Goal: Task Accomplishment & Management: Manage account settings

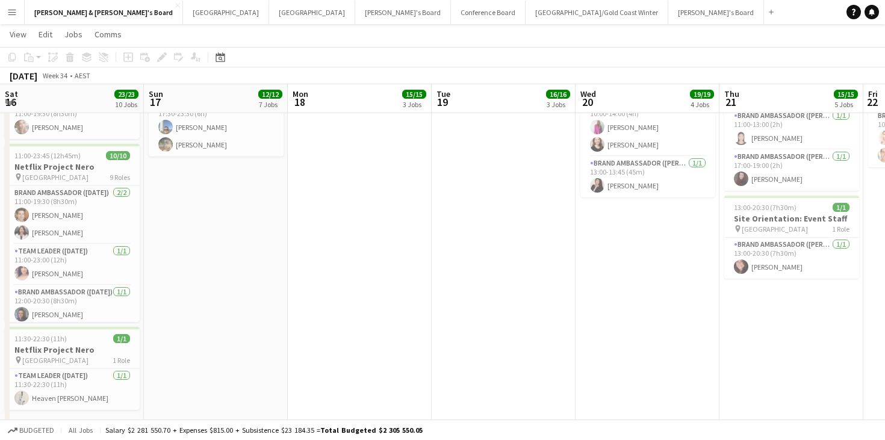
scroll to position [0, 407]
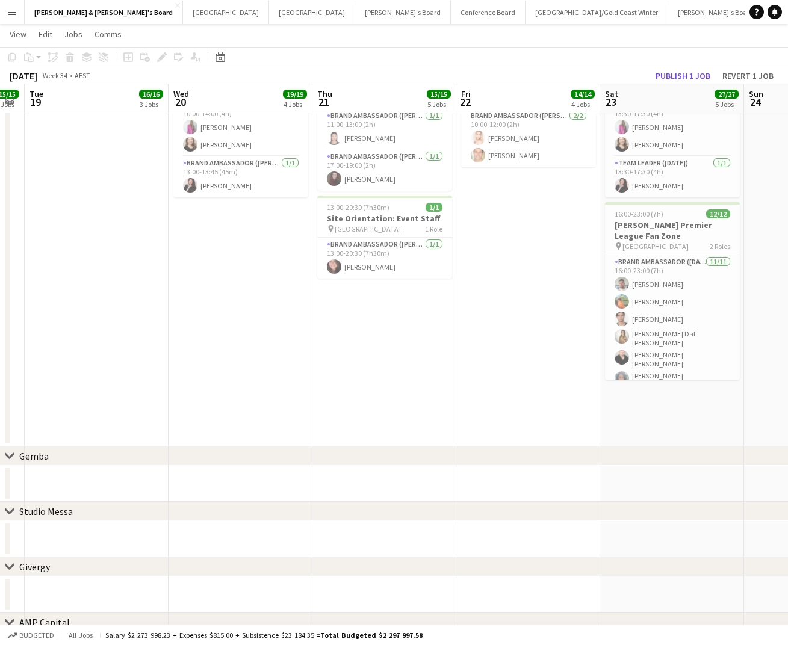
click at [16, 11] on app-icon "Menu" at bounding box center [12, 12] width 10 height 10
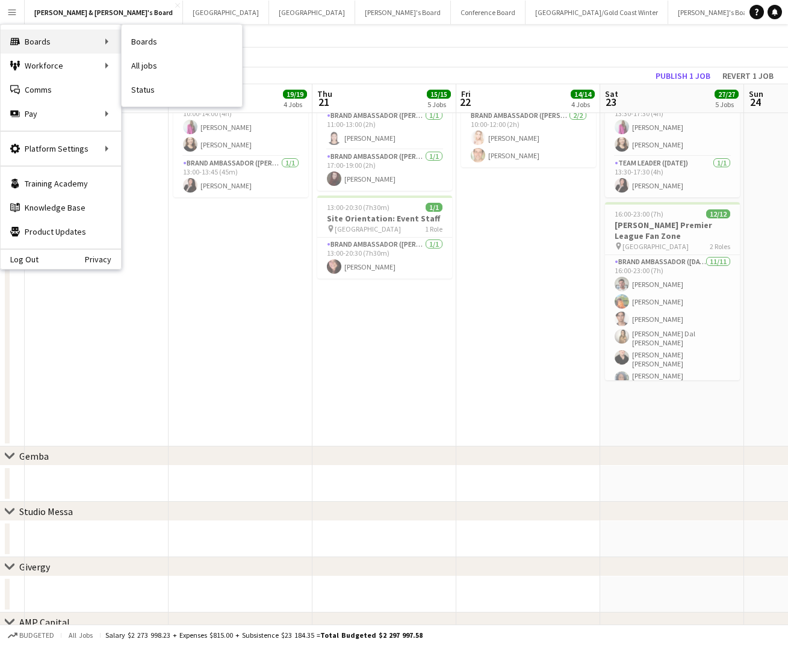
click at [40, 39] on div "Boards Boards" at bounding box center [61, 42] width 120 height 24
click at [134, 61] on link "All jobs" at bounding box center [182, 66] width 120 height 24
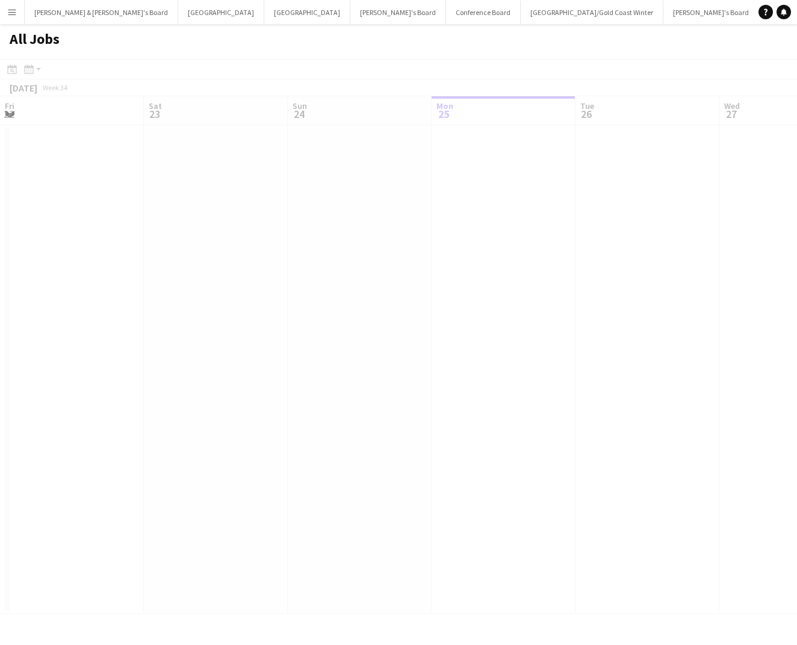
scroll to position [0, 288]
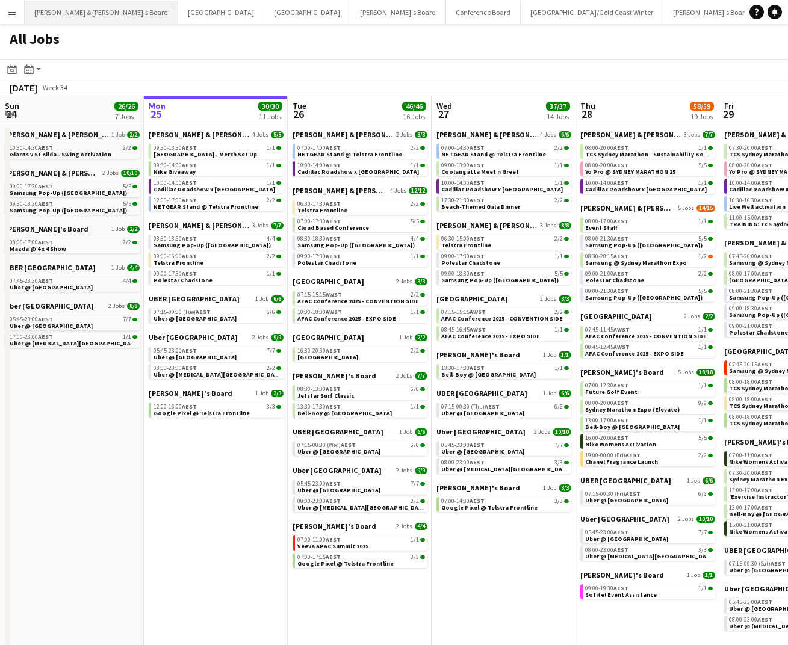
click at [71, 19] on button "[PERSON_NAME] & [PERSON_NAME]'s Board Close" at bounding box center [102, 12] width 154 height 23
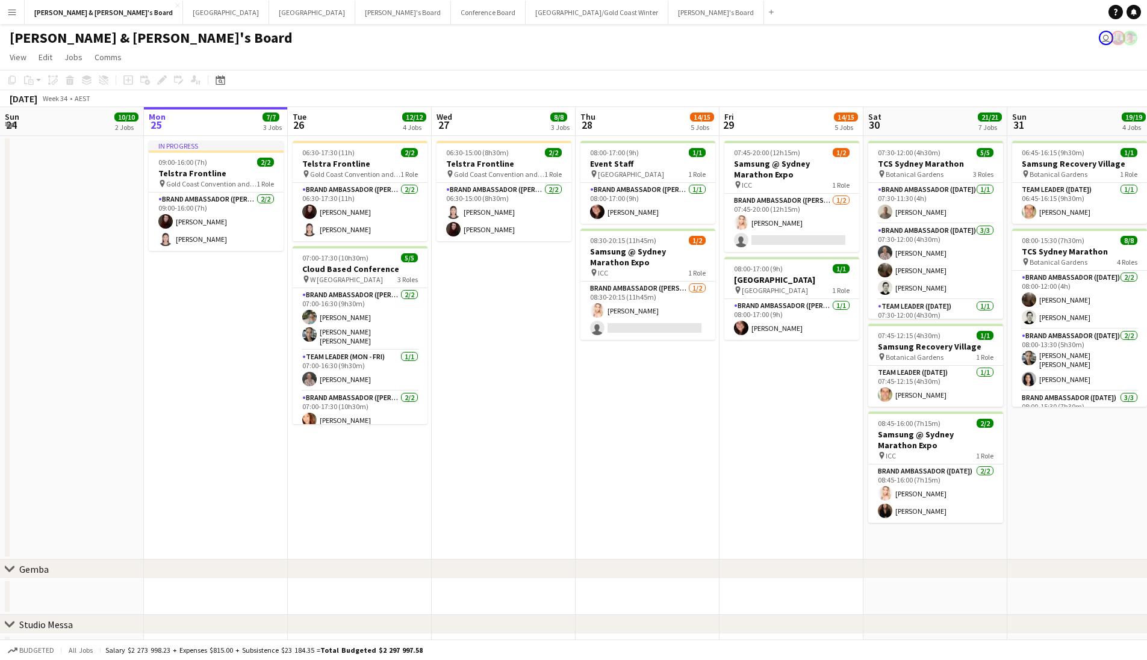
scroll to position [-1, 0]
click at [183, 14] on button "Sydney Close" at bounding box center [226, 12] width 86 height 23
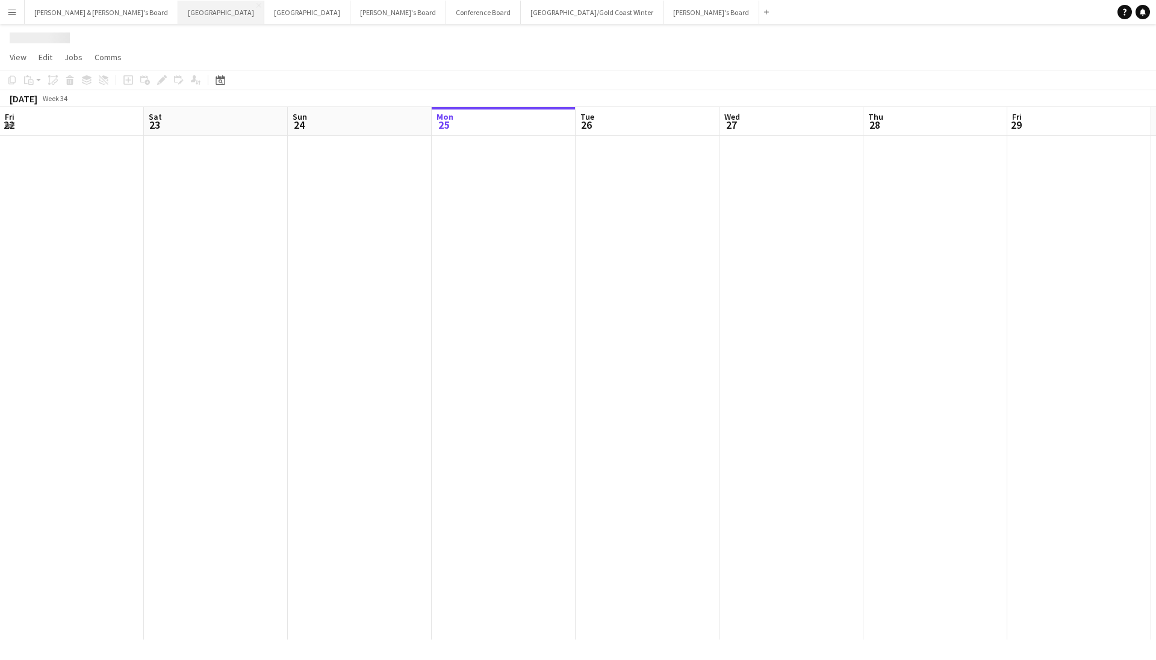
scroll to position [0, 288]
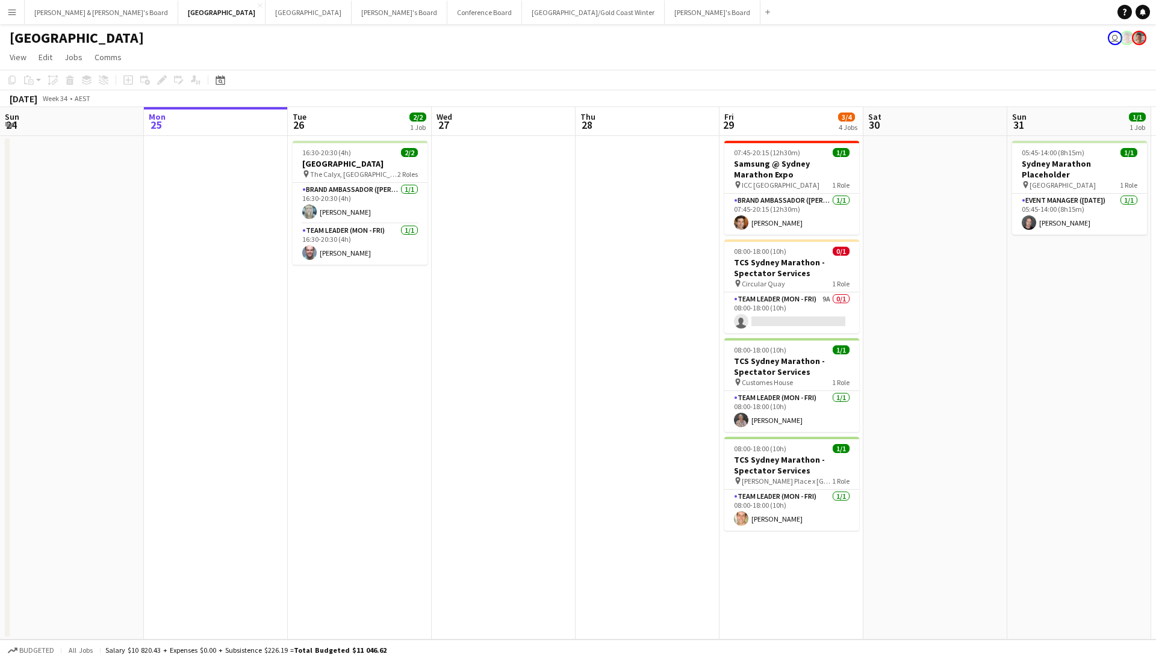
click at [13, 16] on app-icon "Menu" at bounding box center [12, 12] width 10 height 10
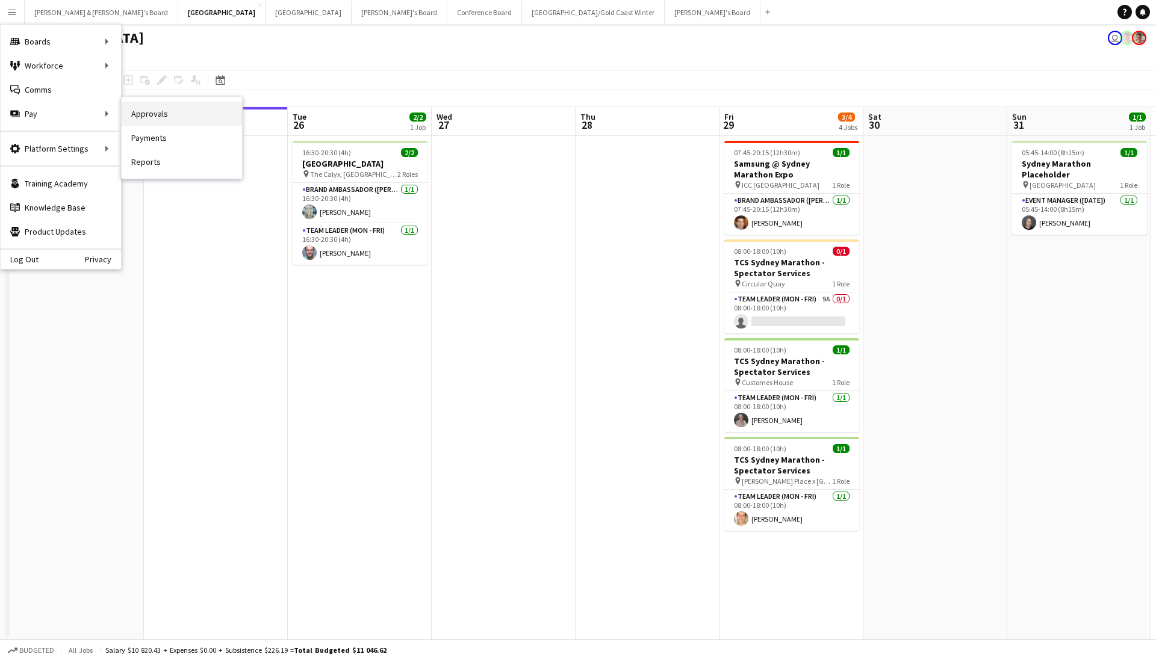
click at [141, 119] on link "Approvals" at bounding box center [182, 114] width 120 height 24
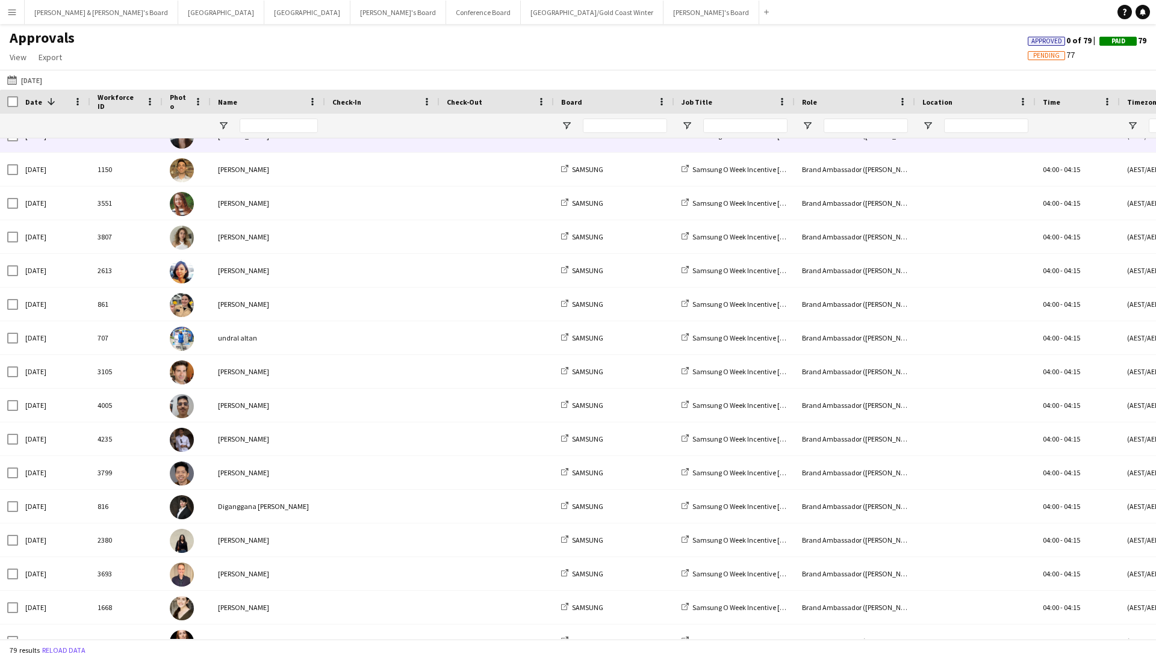
scroll to position [87, 0]
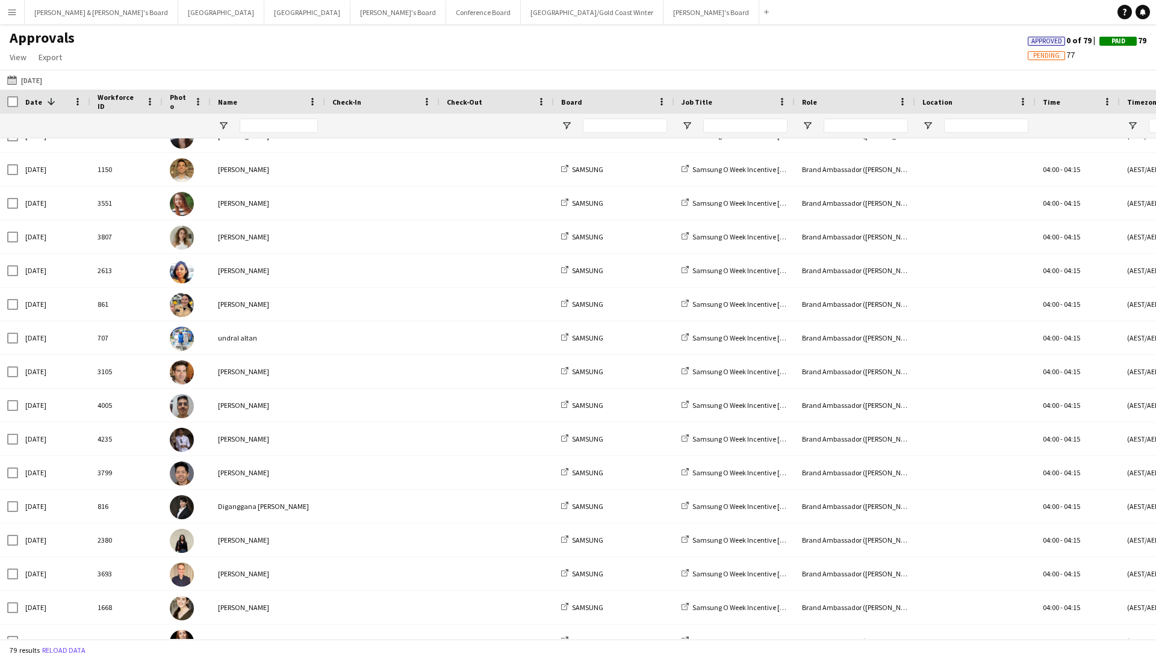
click at [42, 107] on span at bounding box center [49, 101] width 14 height 11
click at [34, 104] on span "Date" at bounding box center [33, 102] width 17 height 9
click at [8, 110] on div at bounding box center [9, 102] width 18 height 24
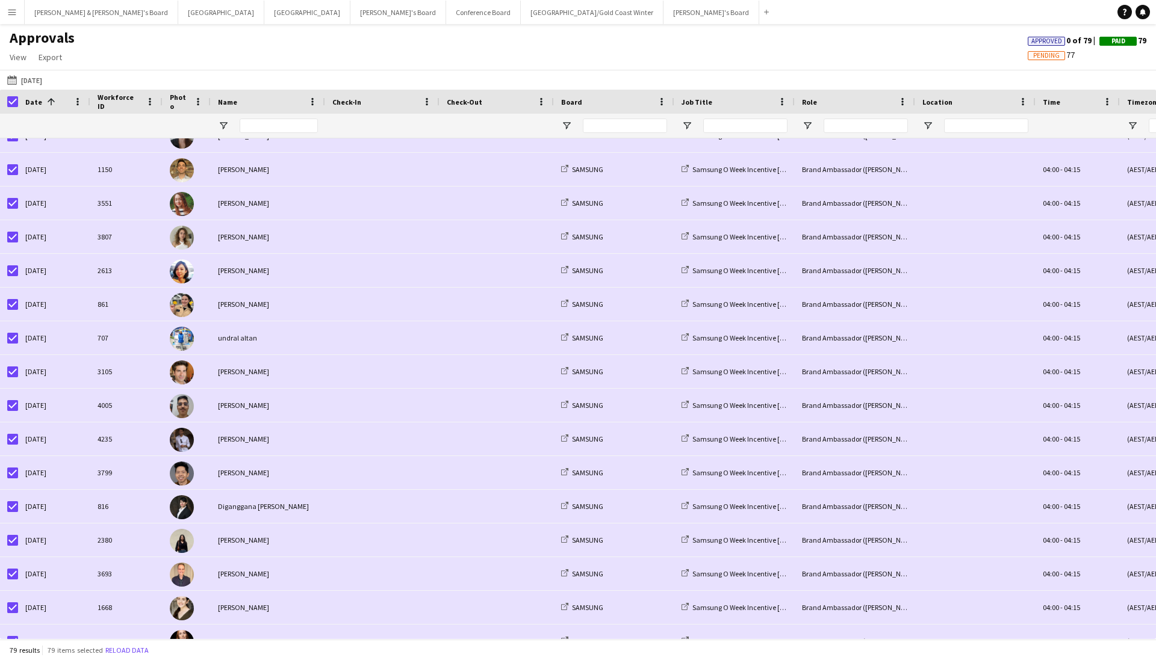
click at [14, 96] on div at bounding box center [9, 102] width 18 height 24
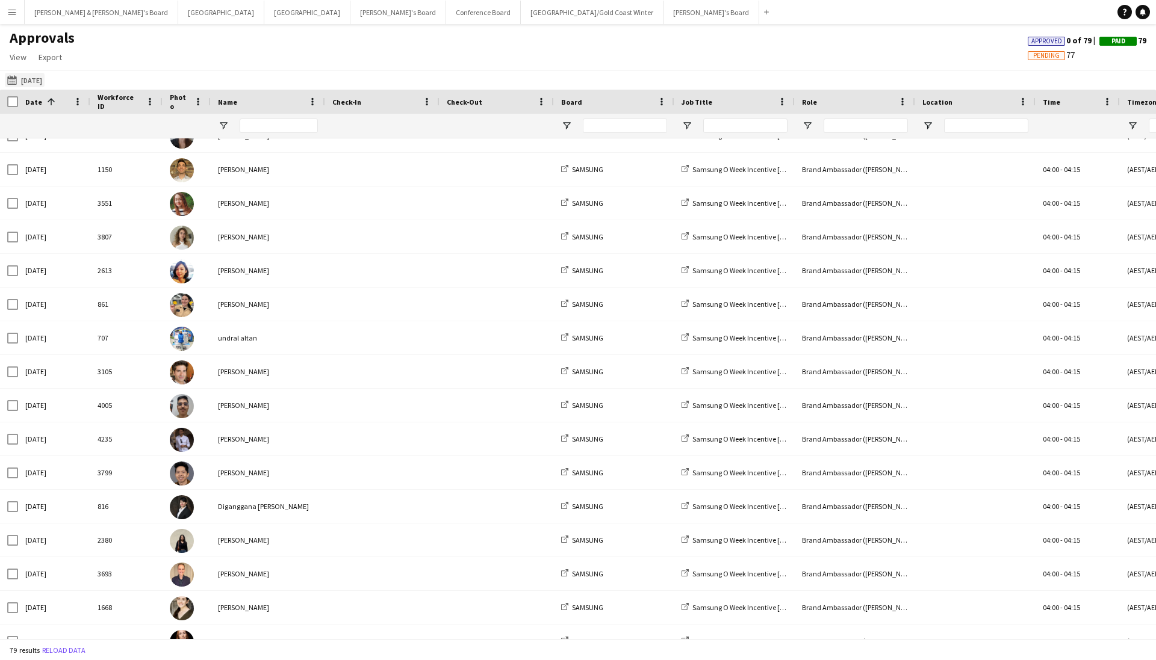
click at [22, 83] on button "[DATE] [DATE]" at bounding box center [25, 80] width 40 height 14
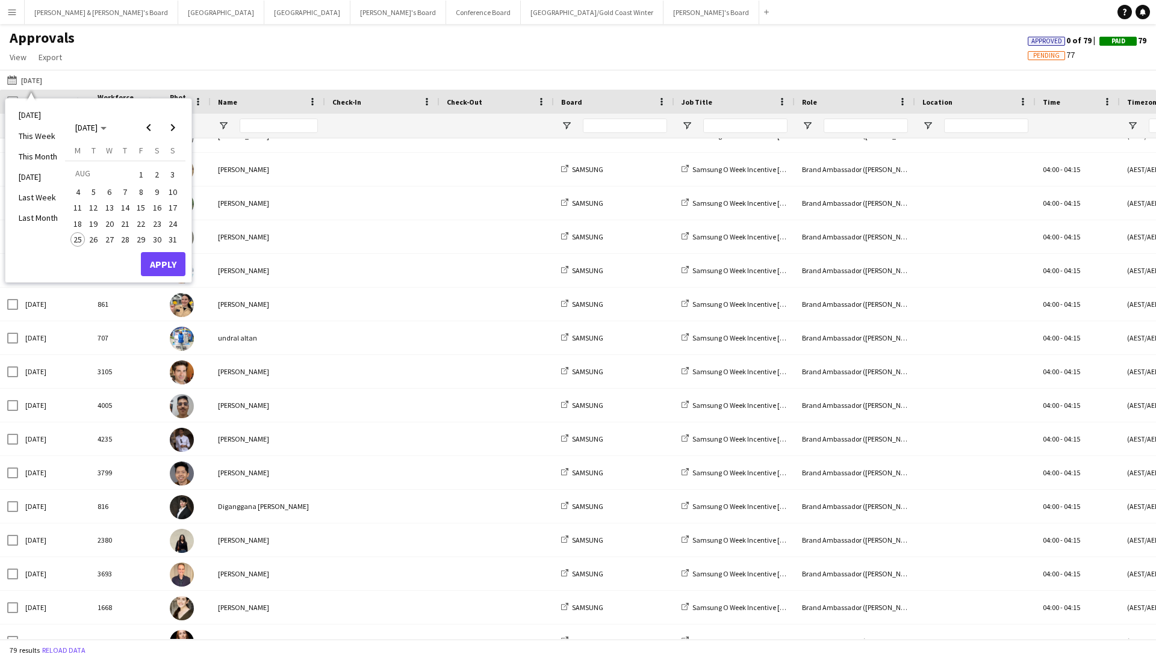
click at [151, 224] on span "23" at bounding box center [157, 224] width 14 height 14
click at [160, 263] on button "Apply" at bounding box center [163, 264] width 45 height 24
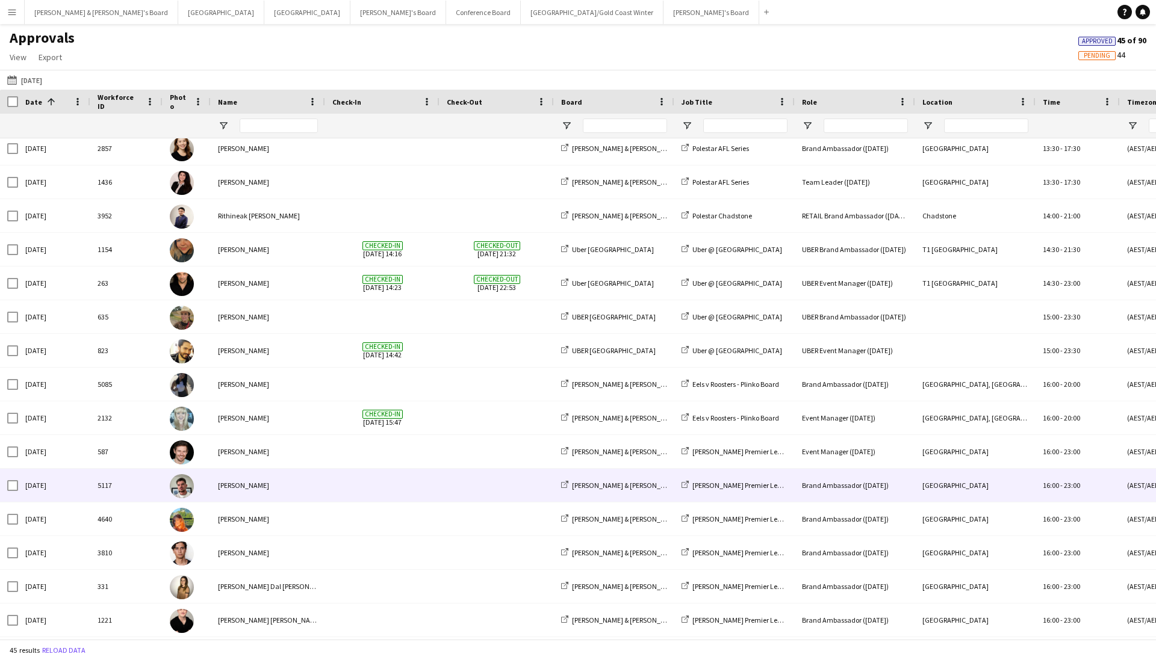
scroll to position [807, 0]
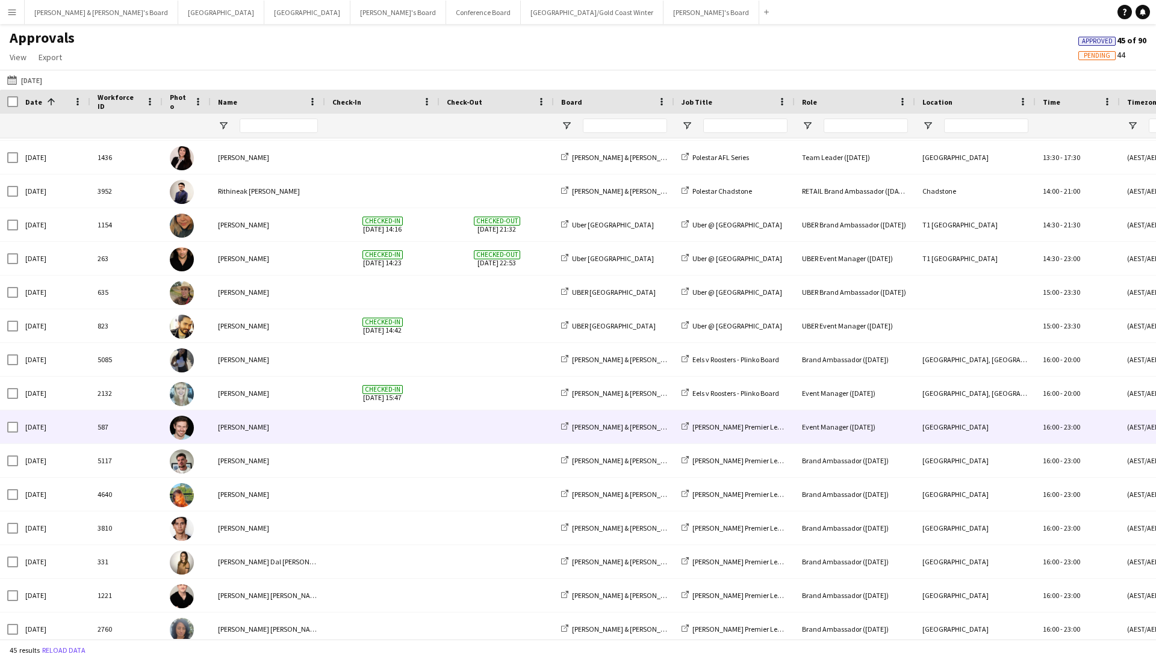
click at [186, 435] on img at bounding box center [182, 428] width 24 height 24
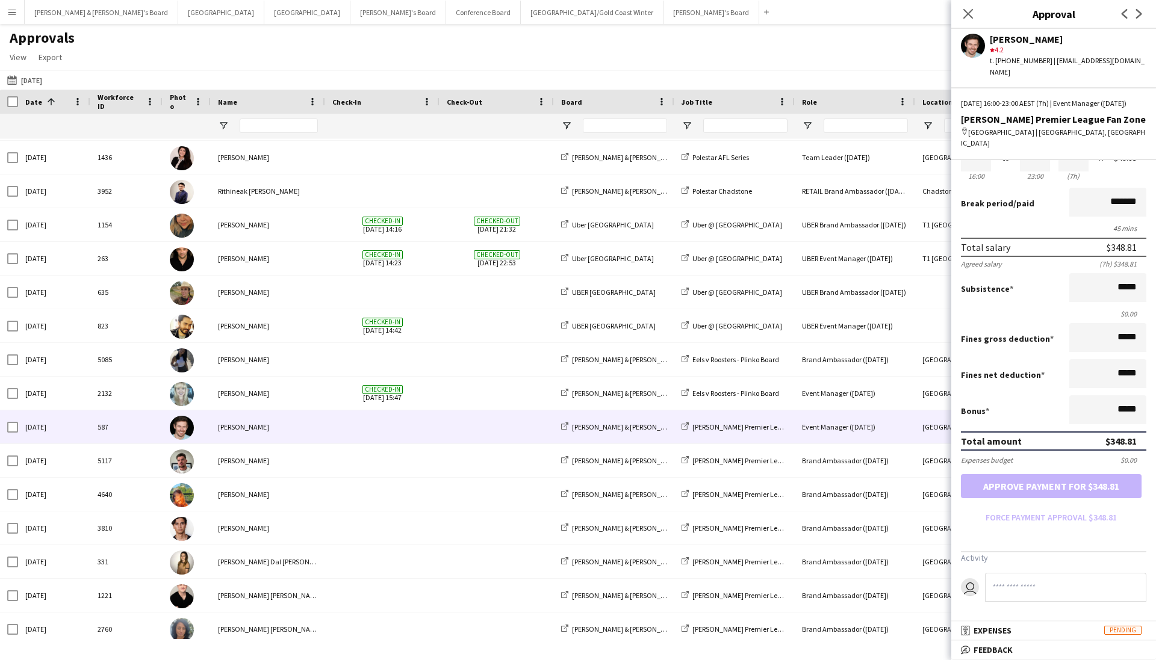
scroll to position [-1, 0]
click at [884, 440] on mat-panel-title "bubble-pencil Feedback" at bounding box center [1051, 650] width 200 height 11
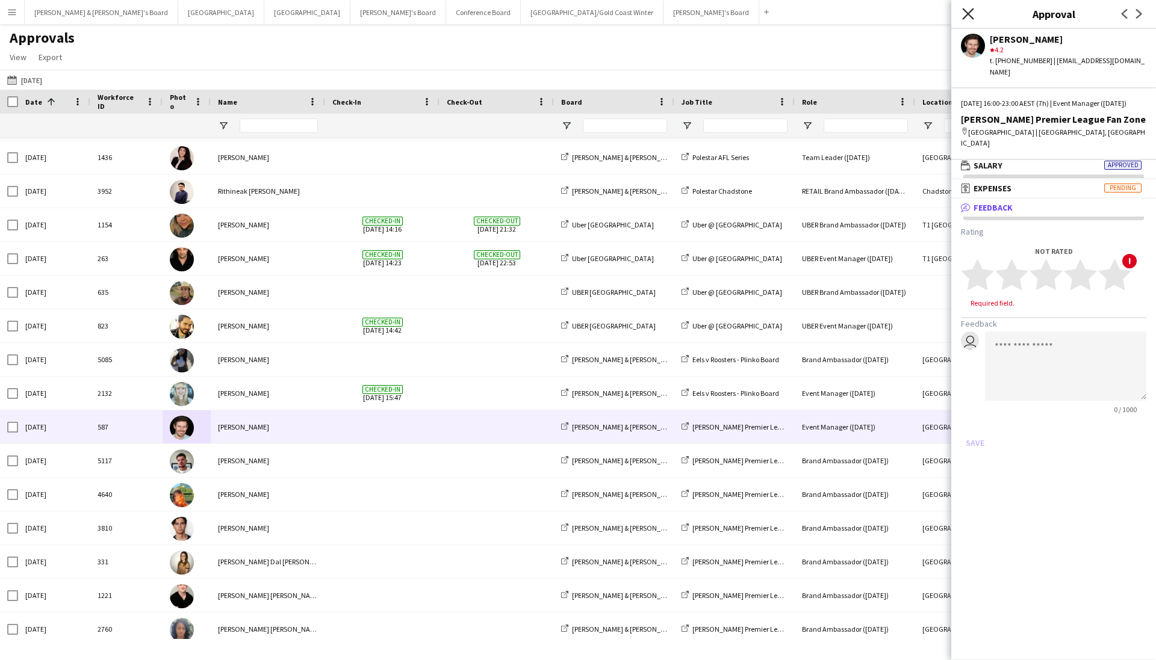
click at [884, 14] on icon "Close pop-in" at bounding box center [967, 13] width 11 height 11
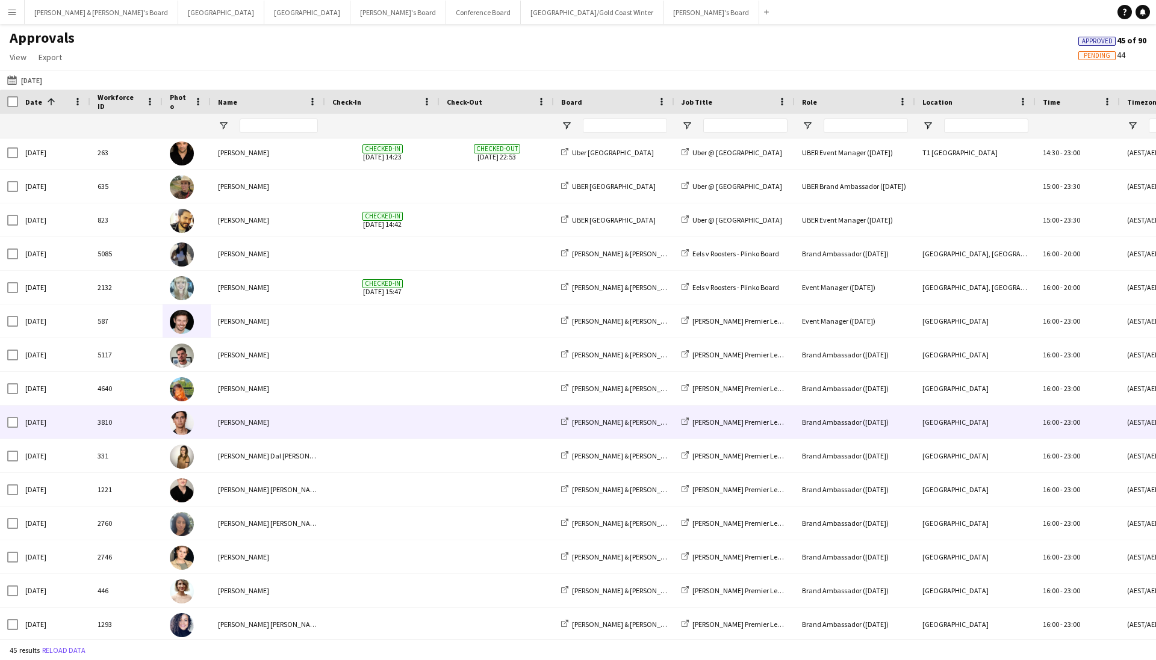
scroll to position [0, 0]
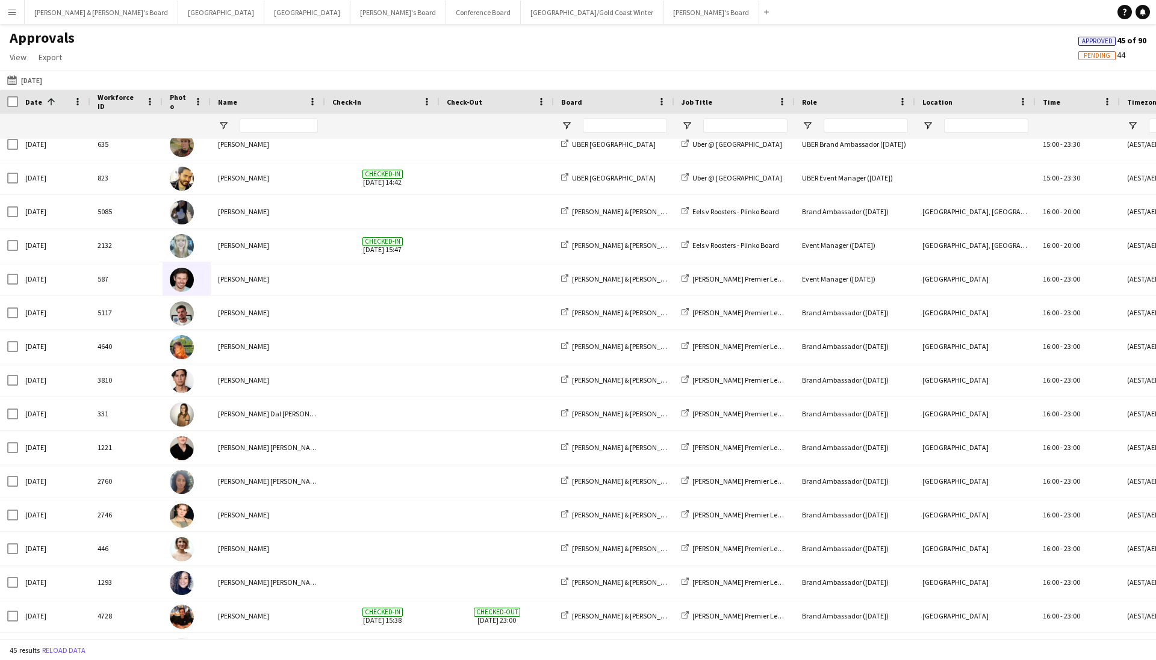
click at [14, 22] on button "Menu" at bounding box center [12, 12] width 24 height 24
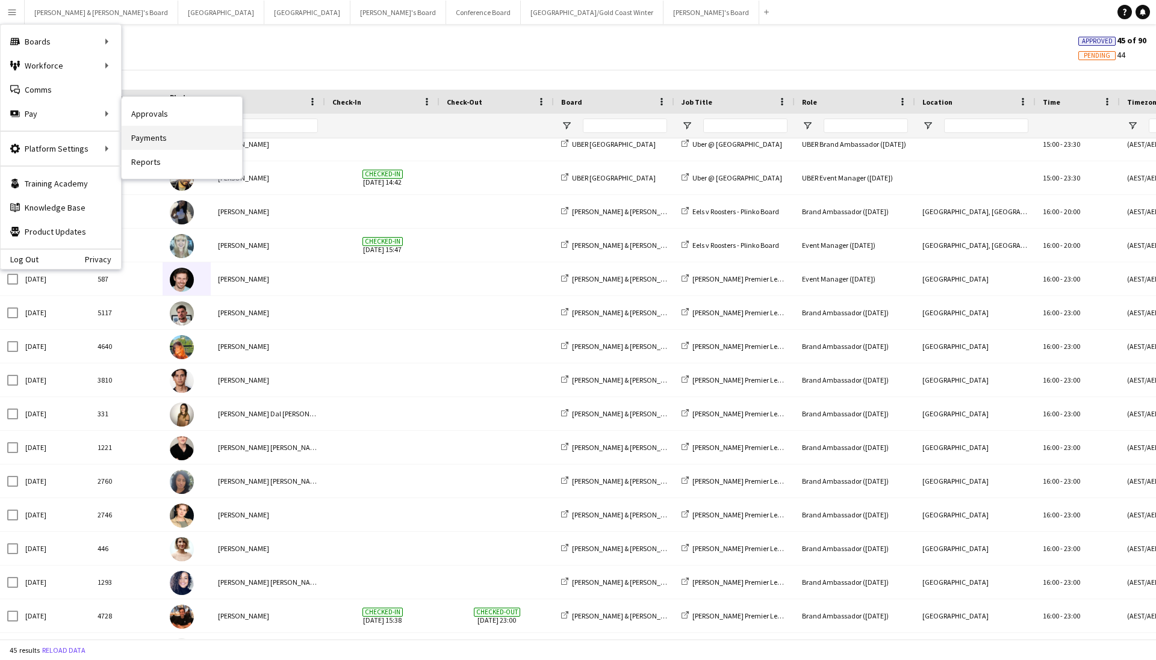
click at [131, 132] on link "Payments" at bounding box center [182, 138] width 120 height 24
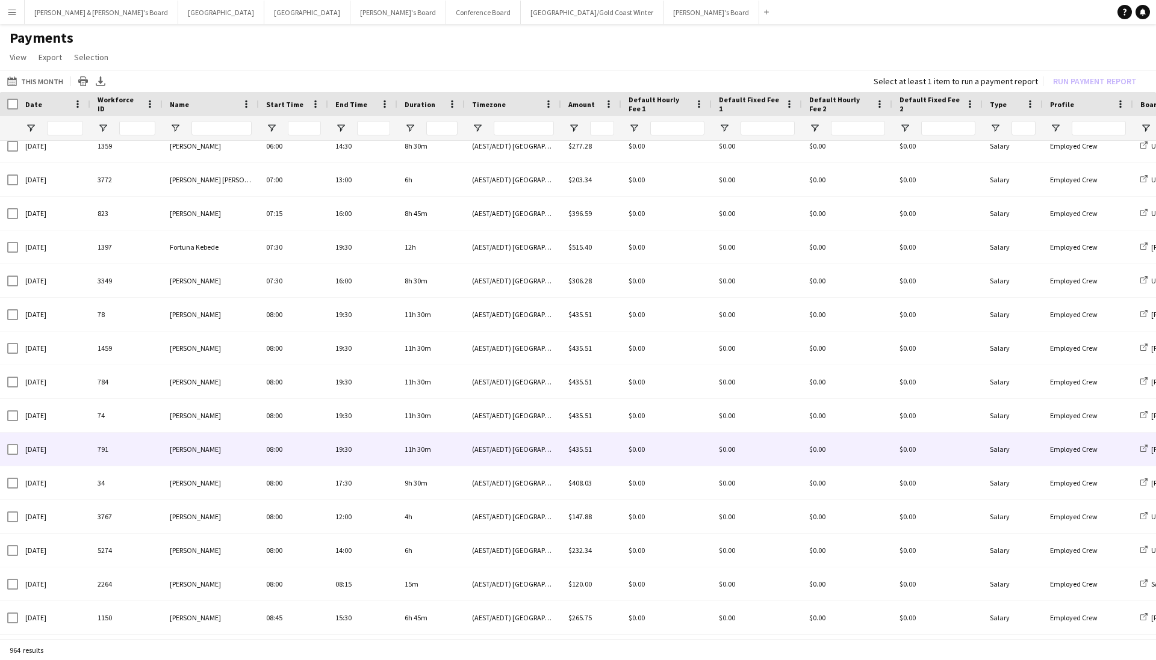
scroll to position [244, 0]
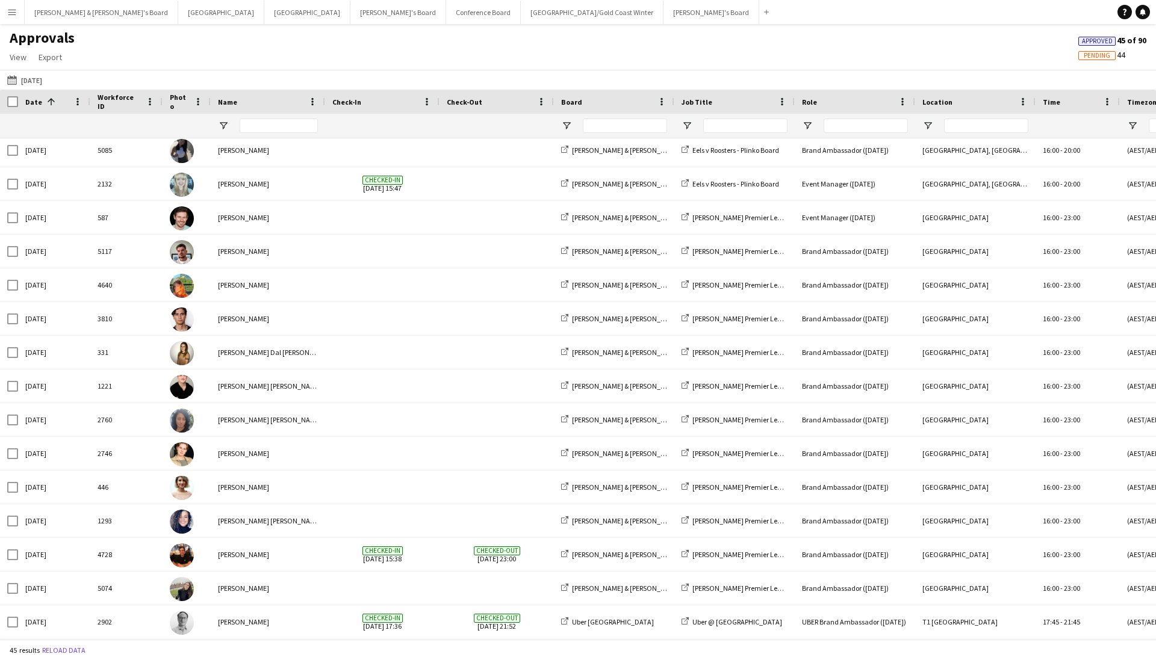
click at [13, 8] on app-icon "Menu" at bounding box center [12, 12] width 10 height 10
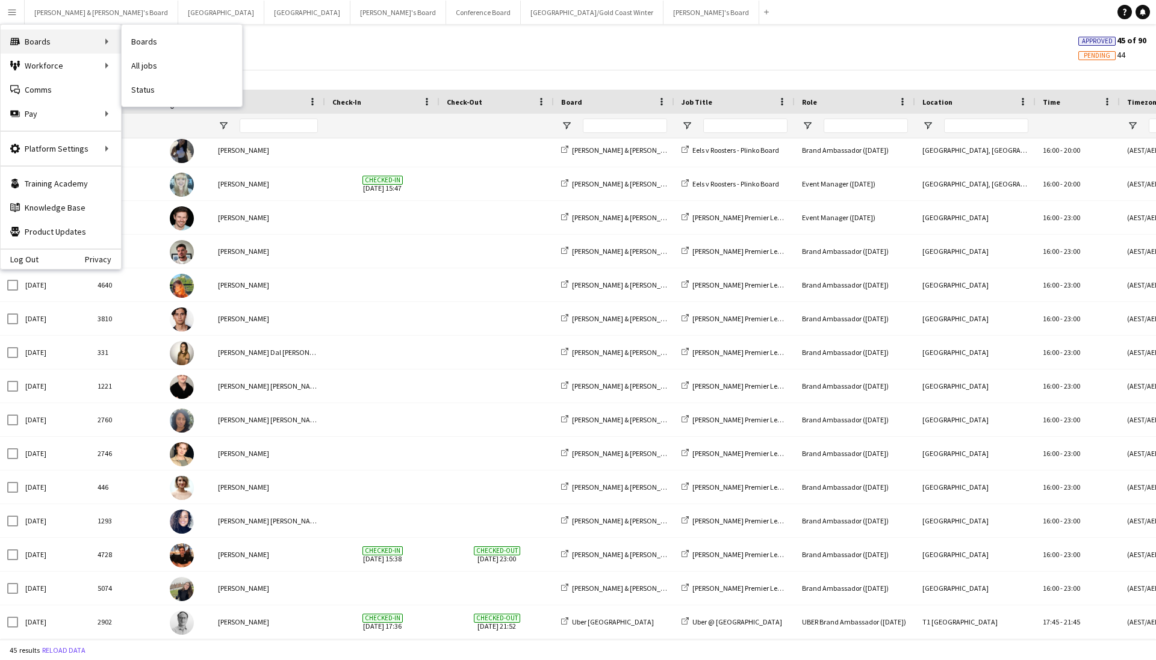
click at [42, 42] on div "Boards Boards" at bounding box center [61, 42] width 120 height 24
click at [441, 42] on div "Approvals View Customise view Customise filters Reset Filters Reset View Reset …" at bounding box center [578, 49] width 1156 height 41
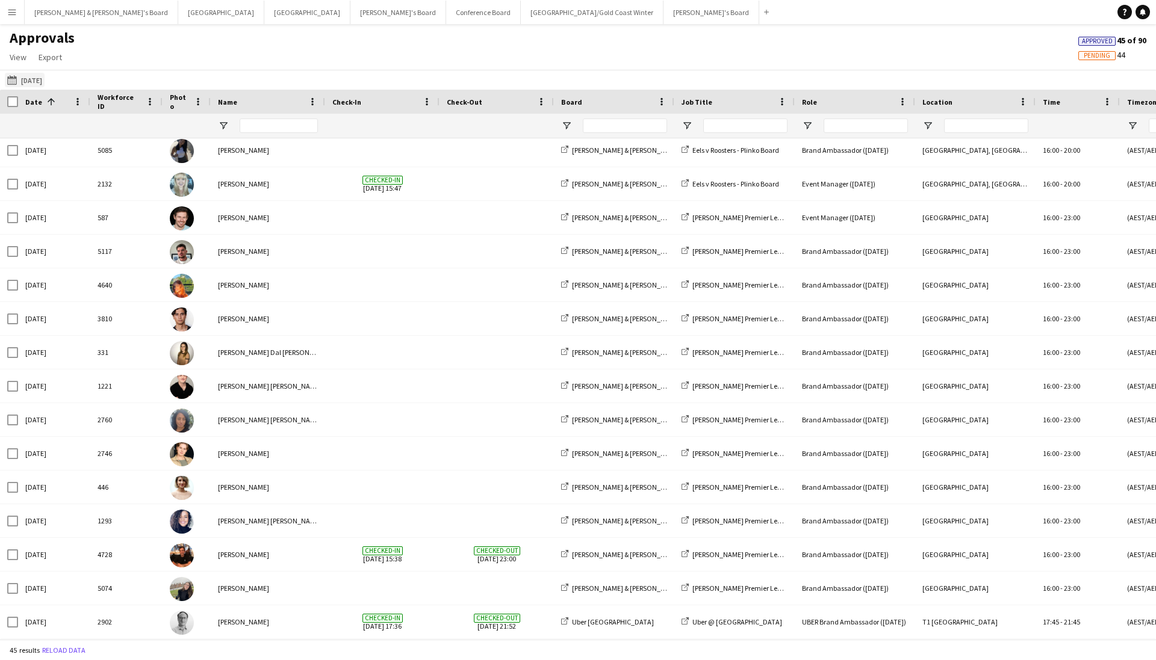
click at [12, 84] on button "[DATE] [DATE]" at bounding box center [25, 80] width 40 height 14
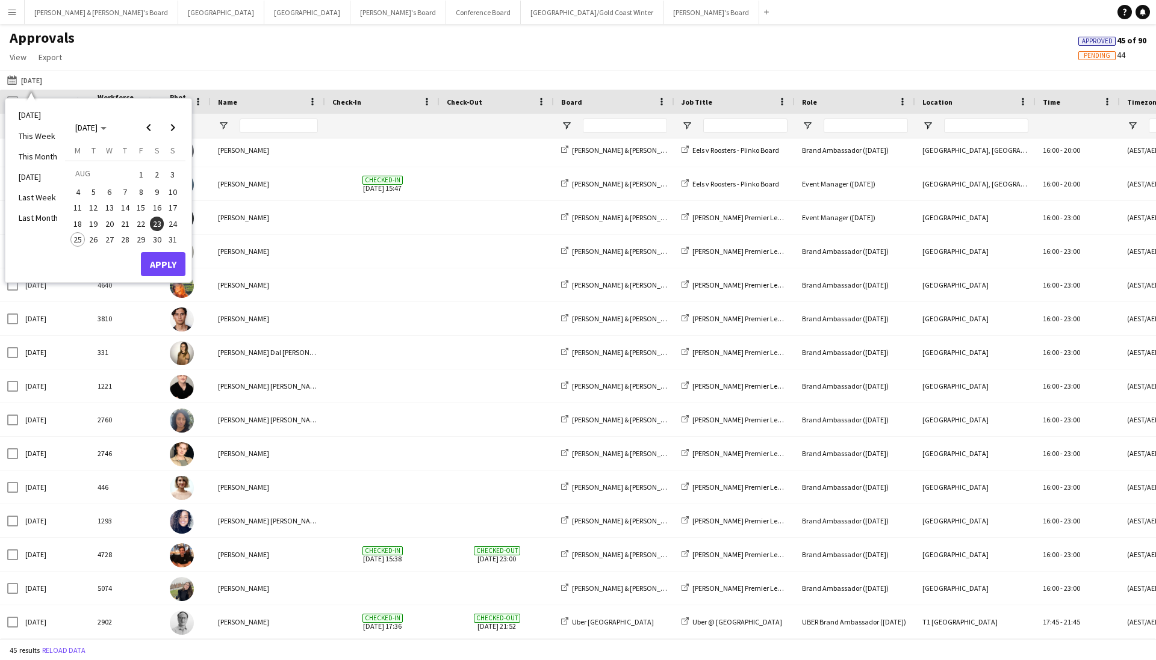
click at [81, 232] on span "25" at bounding box center [77, 239] width 14 height 14
click at [42, 190] on li "Last Week" at bounding box center [38, 197] width 54 height 20
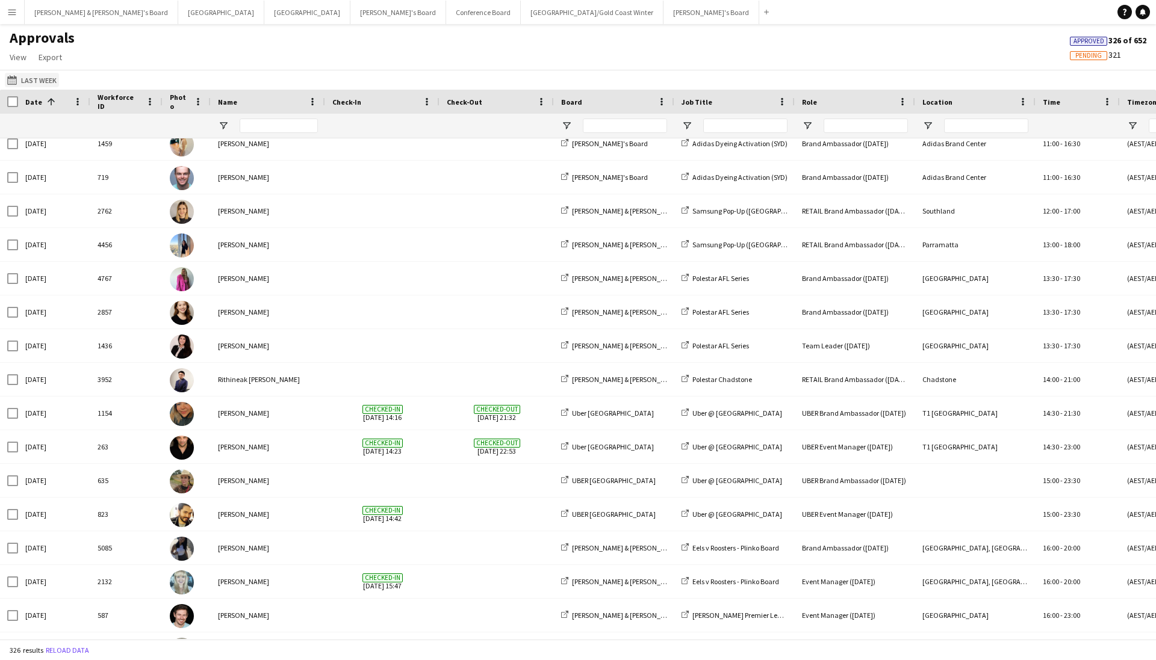
click at [13, 75] on app-icon "[DATE]" at bounding box center [14, 80] width 14 height 10
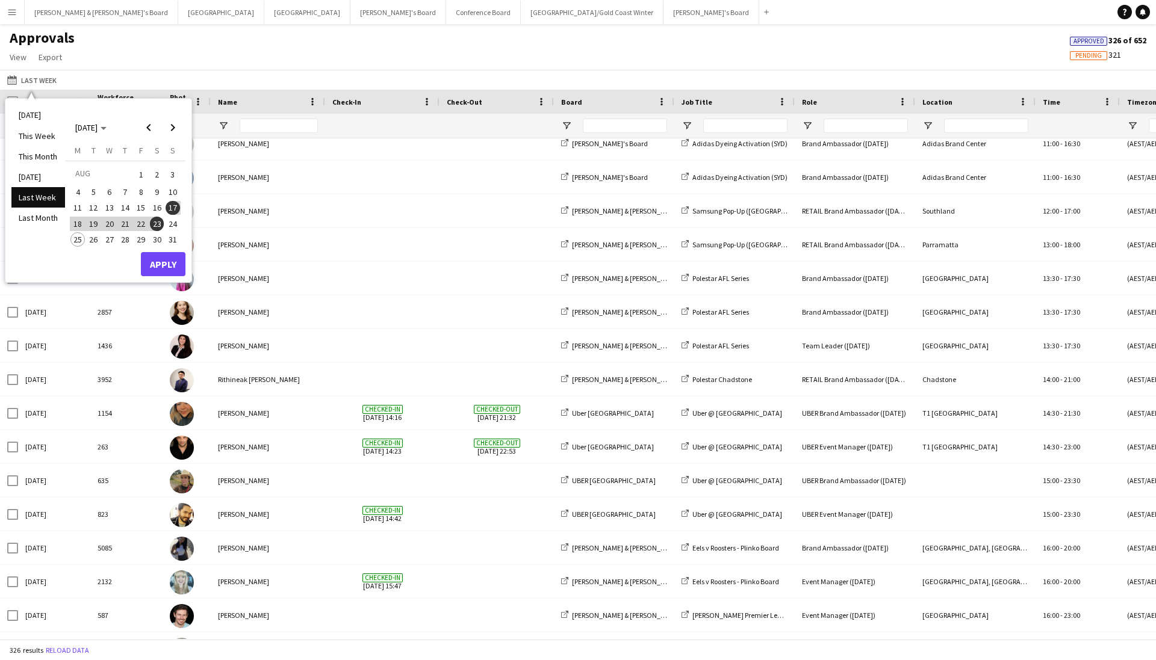
click at [154, 218] on span "23" at bounding box center [157, 224] width 14 height 14
click at [160, 252] on button "Apply" at bounding box center [163, 264] width 45 height 24
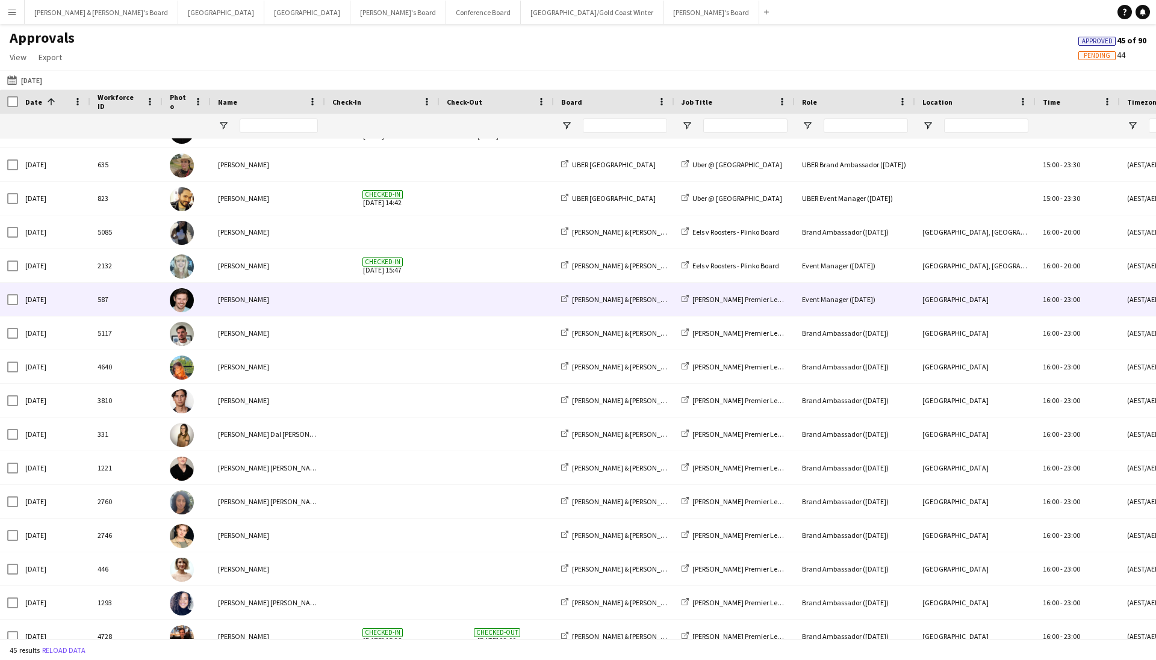
click at [378, 299] on span at bounding box center [382, 299] width 100 height 33
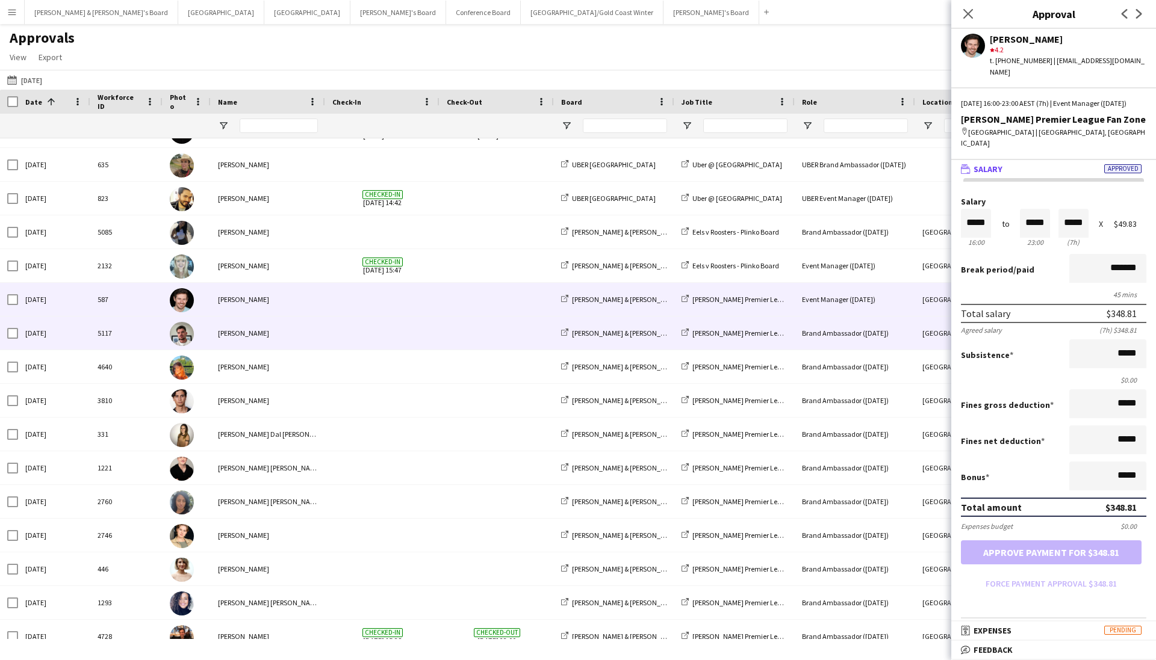
click at [499, 335] on span at bounding box center [497, 333] width 100 height 33
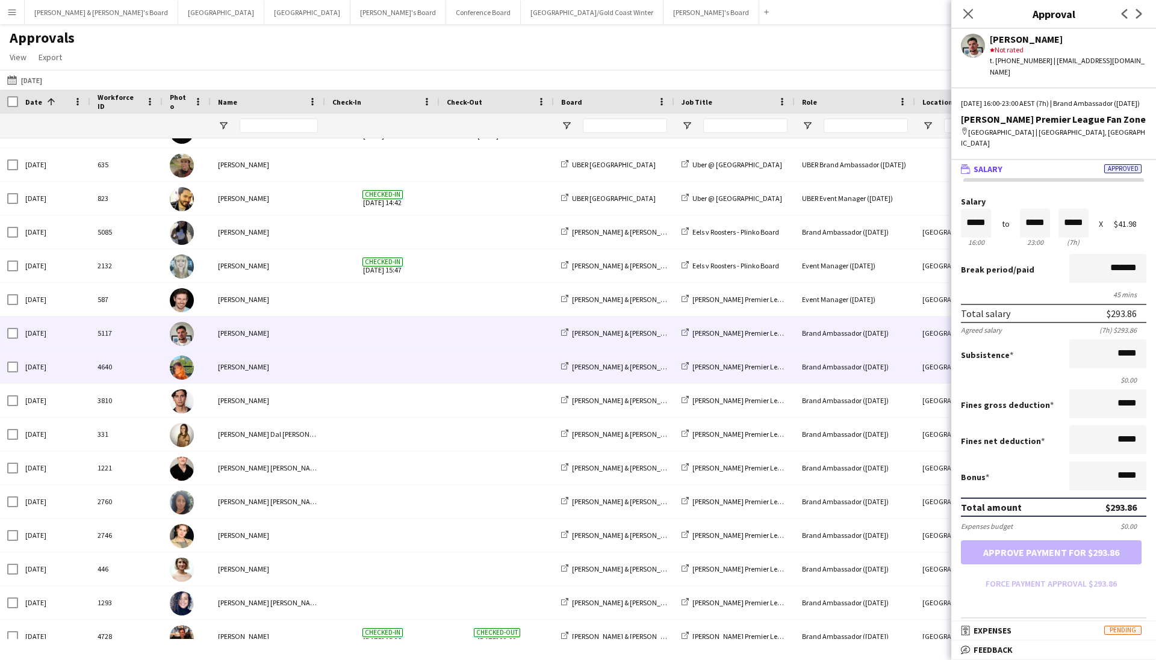
click at [497, 378] on span at bounding box center [497, 366] width 100 height 33
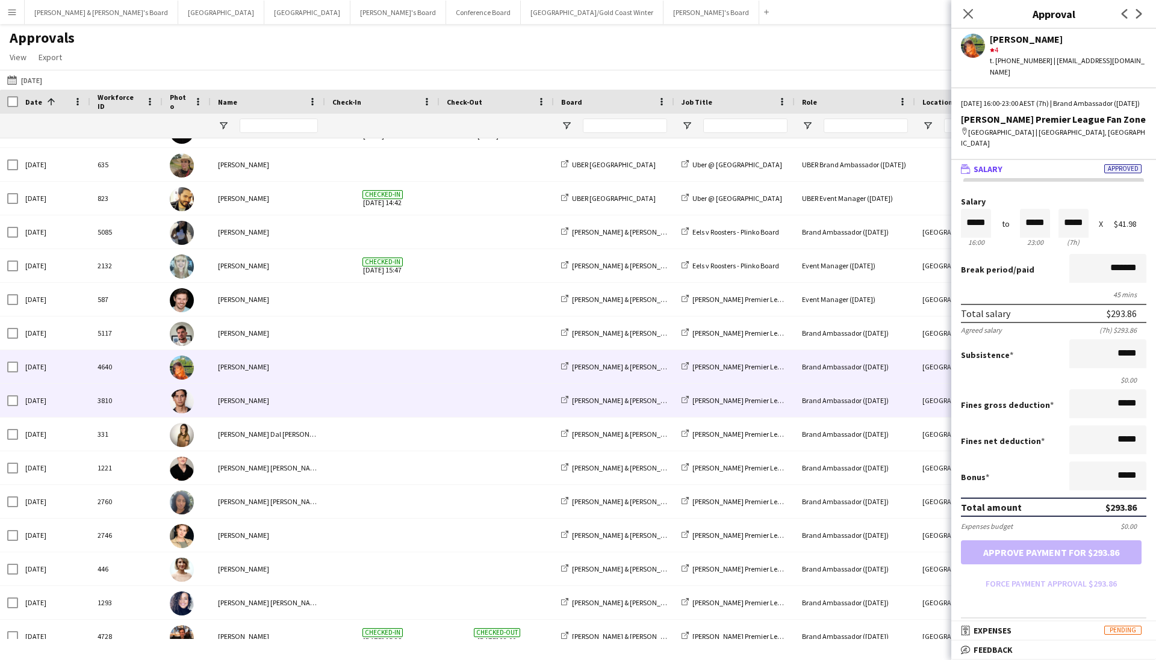
click at [483, 412] on span at bounding box center [497, 400] width 100 height 33
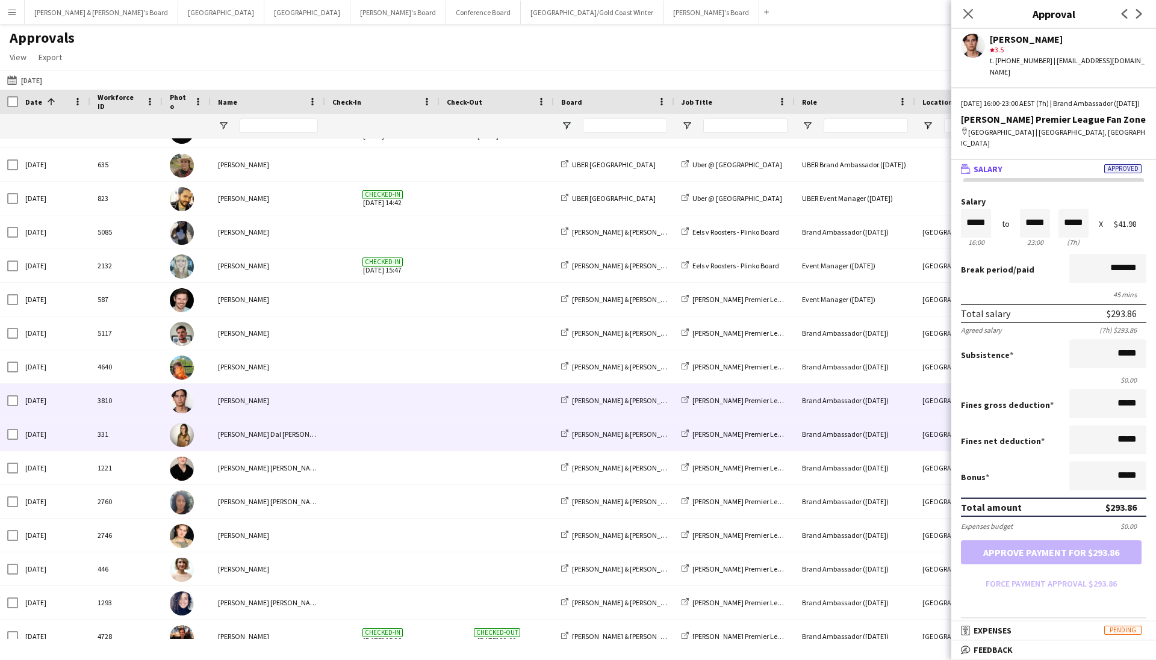
click at [467, 440] on span at bounding box center [497, 434] width 100 height 33
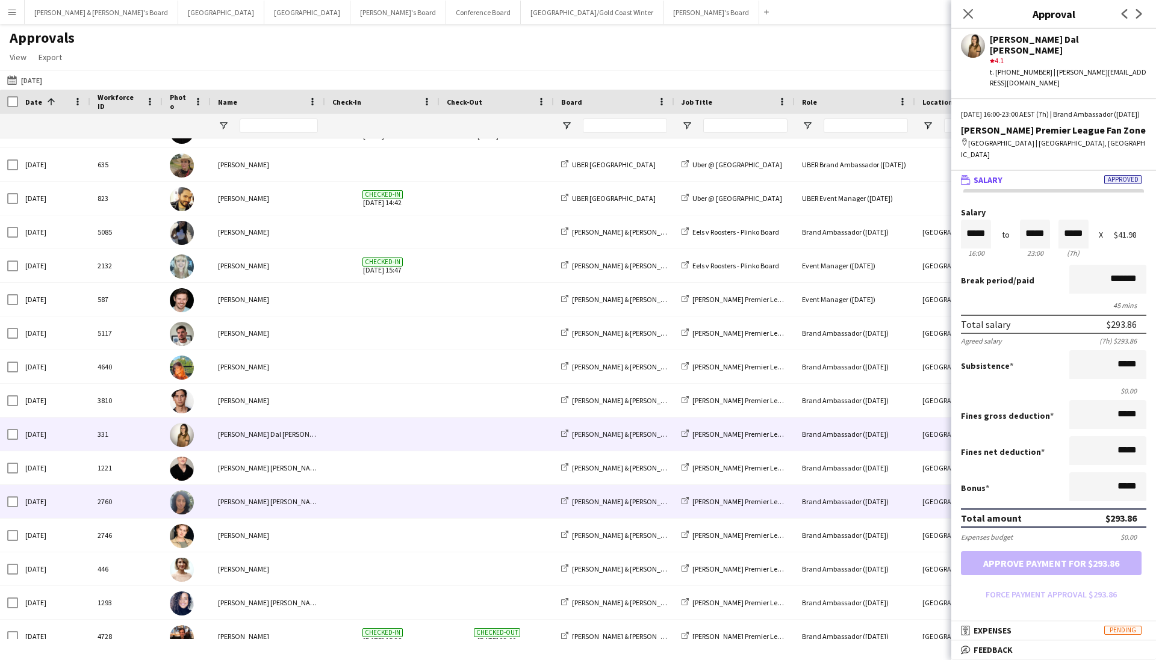
click at [469, 440] on span at bounding box center [497, 501] width 100 height 33
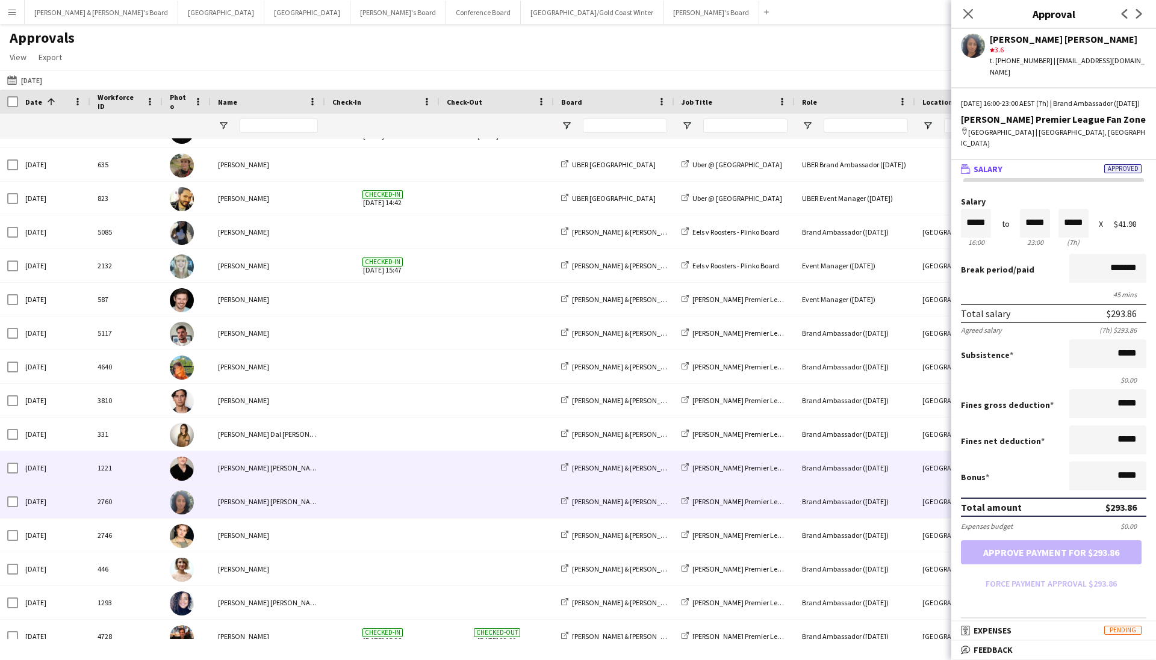
click at [465, 440] on span at bounding box center [497, 468] width 100 height 33
click at [446, 440] on div at bounding box center [497, 501] width 114 height 33
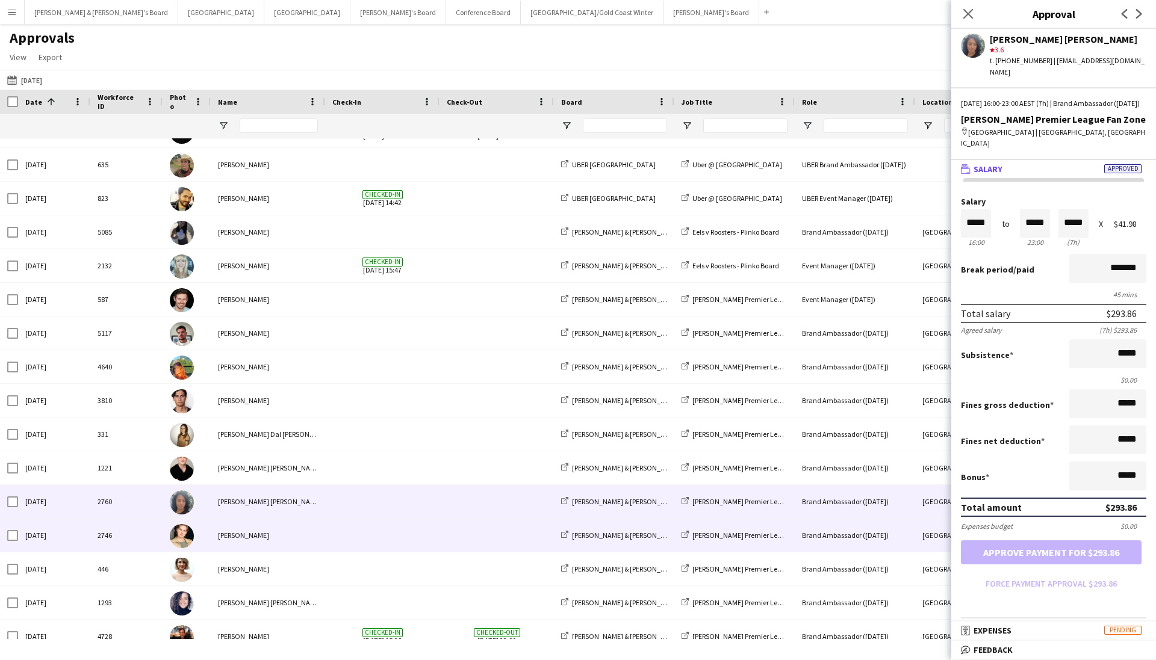
click at [406, 440] on span at bounding box center [382, 535] width 100 height 33
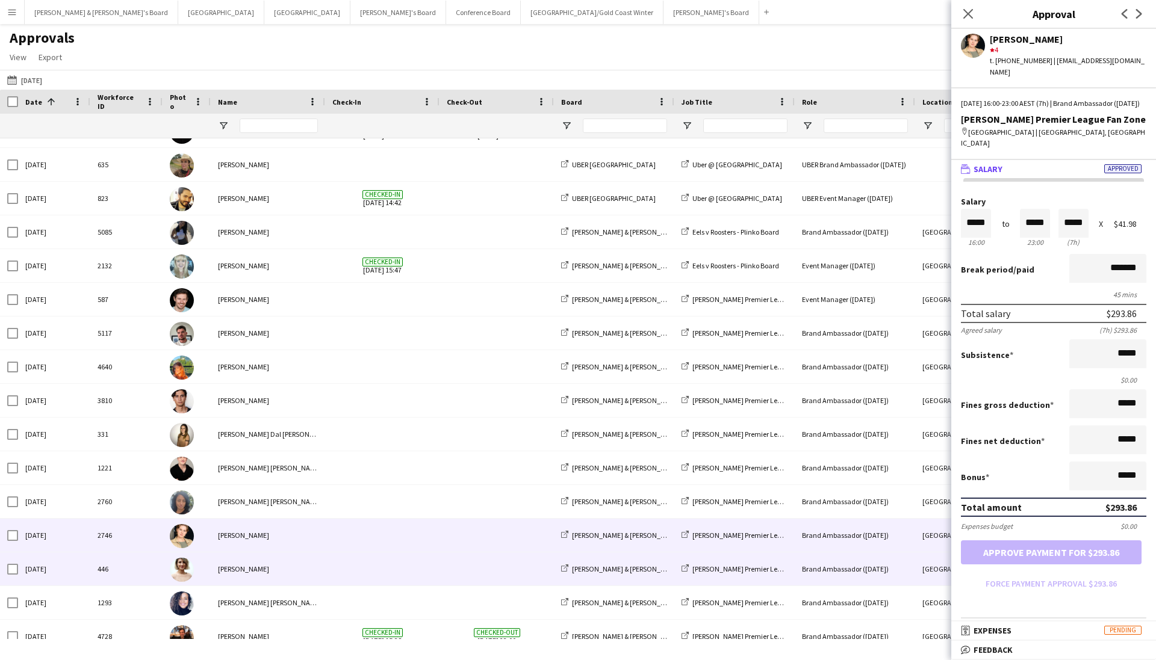
click at [414, 440] on span at bounding box center [382, 569] width 100 height 33
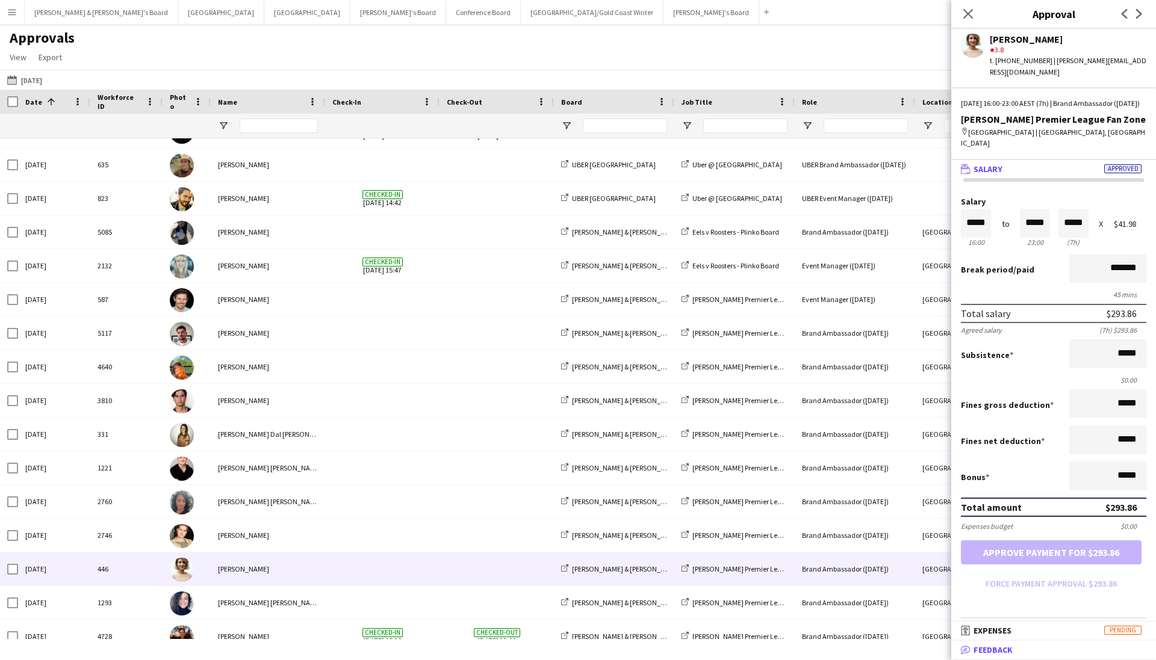
click at [884, 440] on icon "bubble-pencil" at bounding box center [966, 650] width 10 height 10
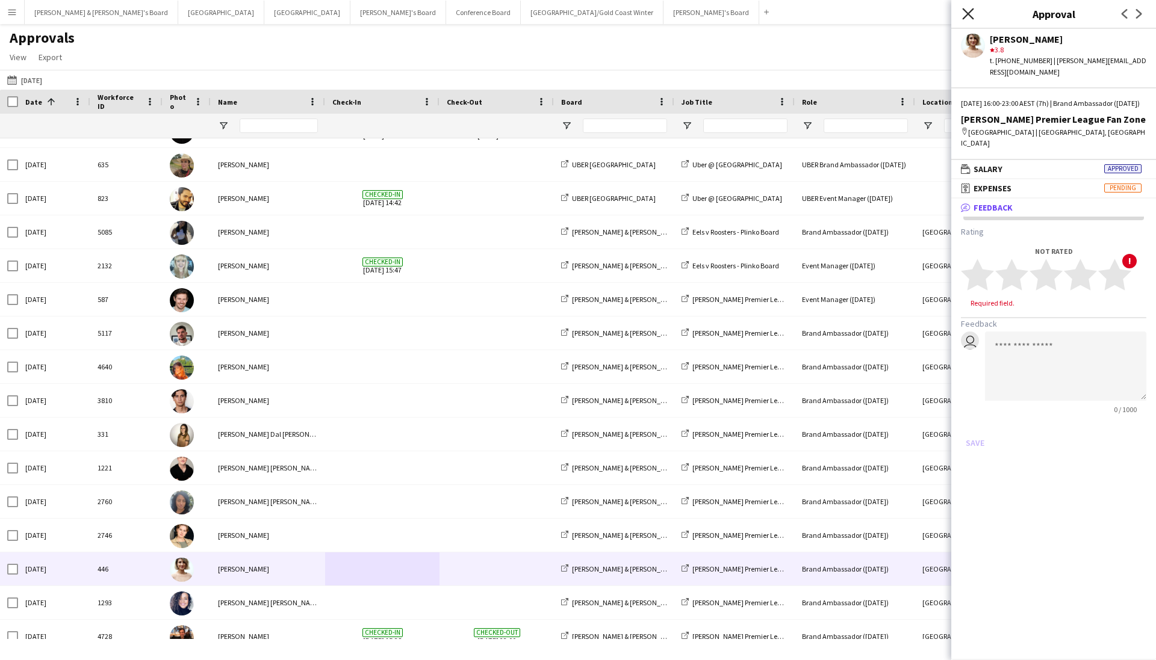
click at [884, 11] on icon "Close pop-in" at bounding box center [967, 13] width 11 height 11
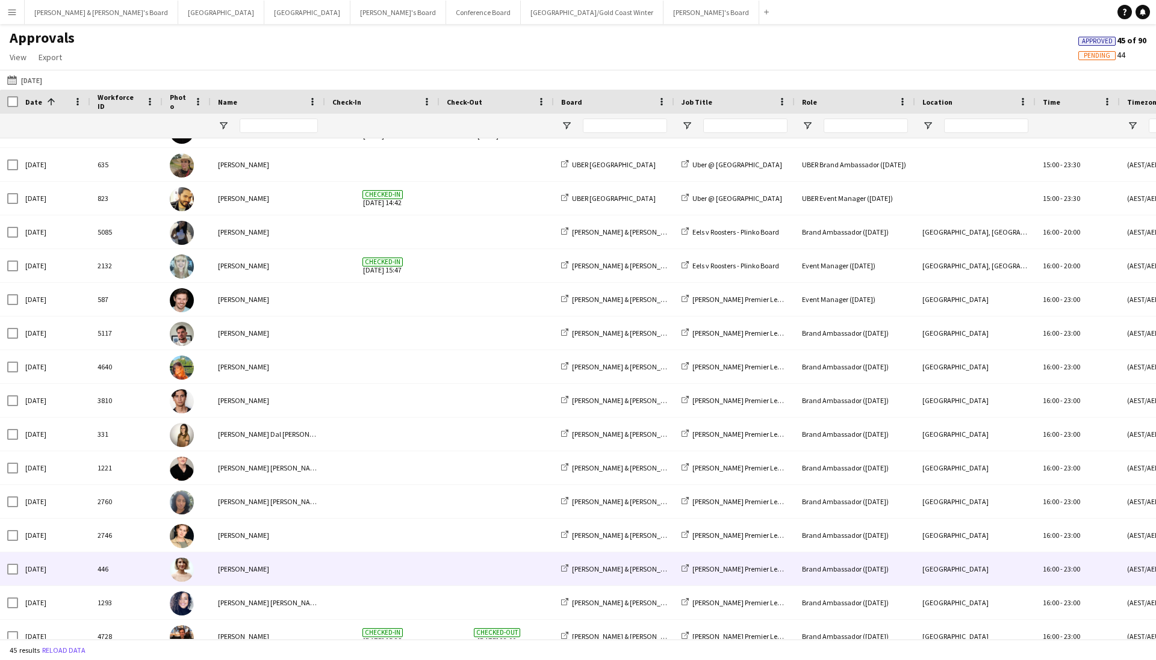
click at [277, 440] on div "[PERSON_NAME]" at bounding box center [268, 569] width 114 height 33
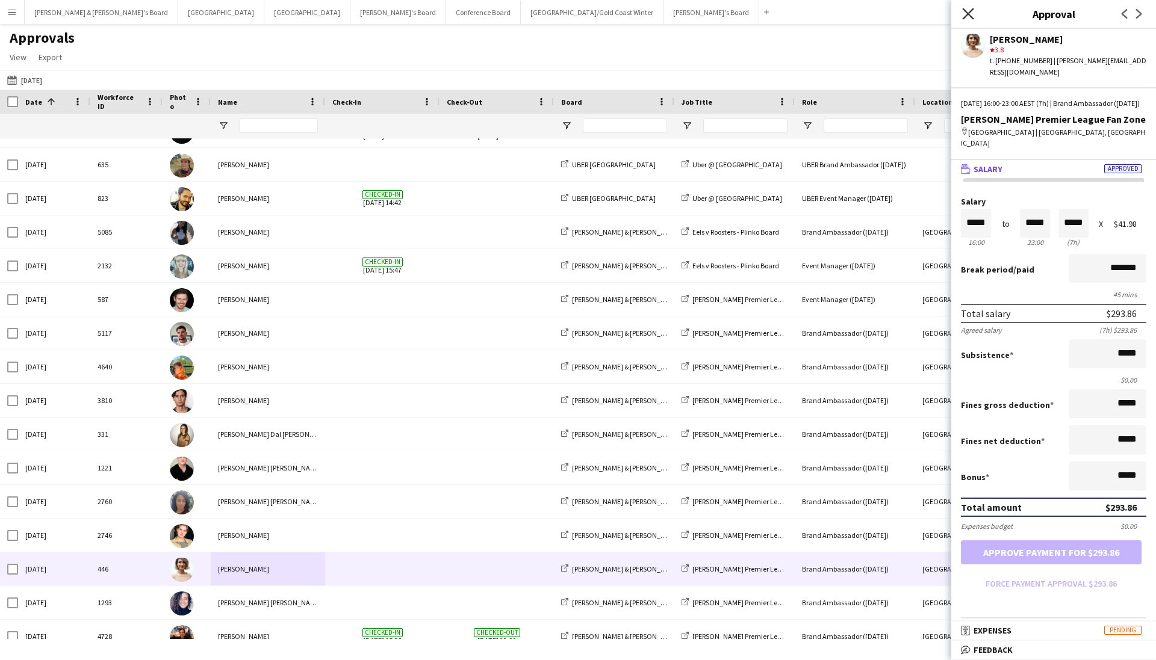
click at [884, 9] on icon at bounding box center [967, 13] width 11 height 11
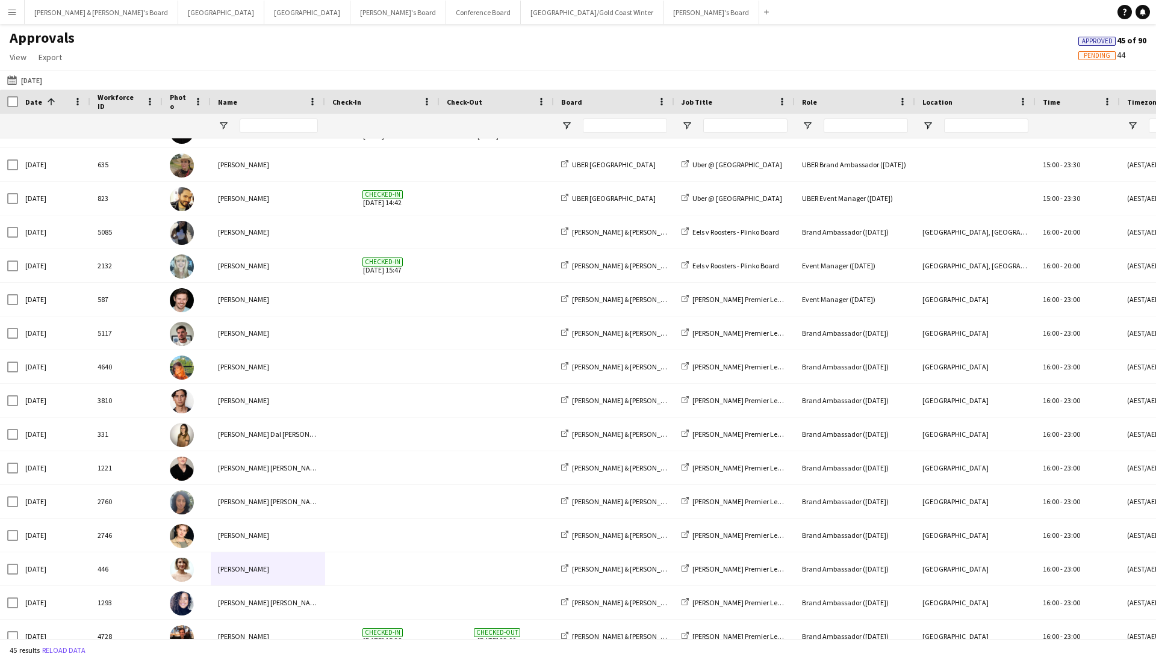
click at [11, 17] on button "Menu" at bounding box center [12, 12] width 24 height 24
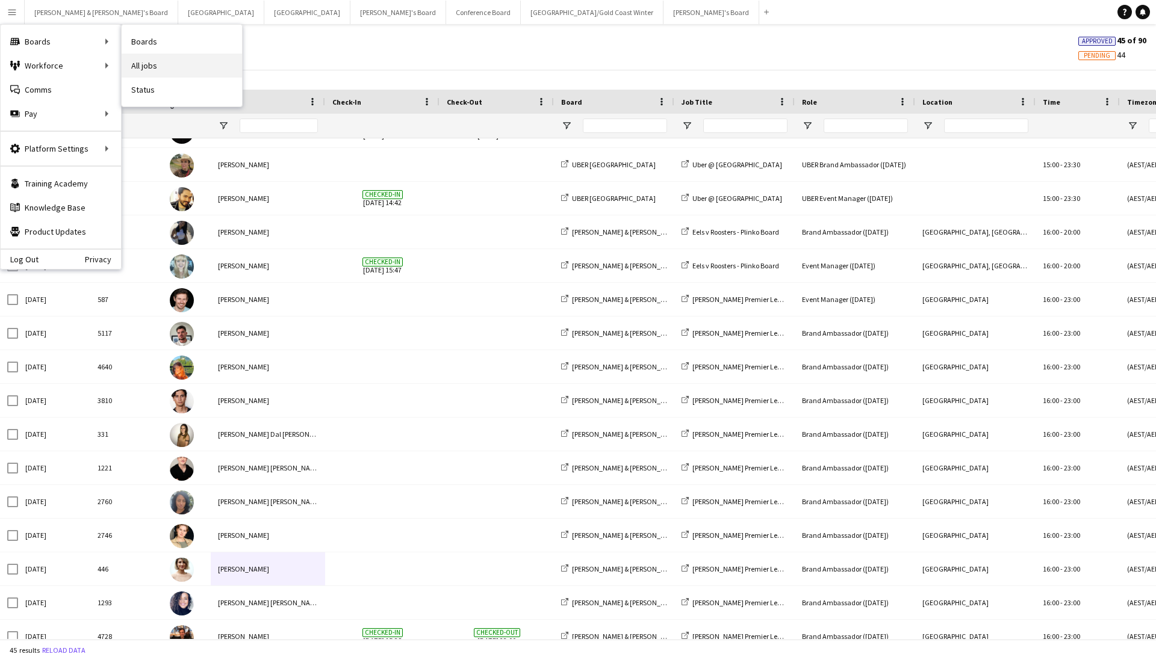
click at [193, 66] on link "All jobs" at bounding box center [182, 66] width 120 height 24
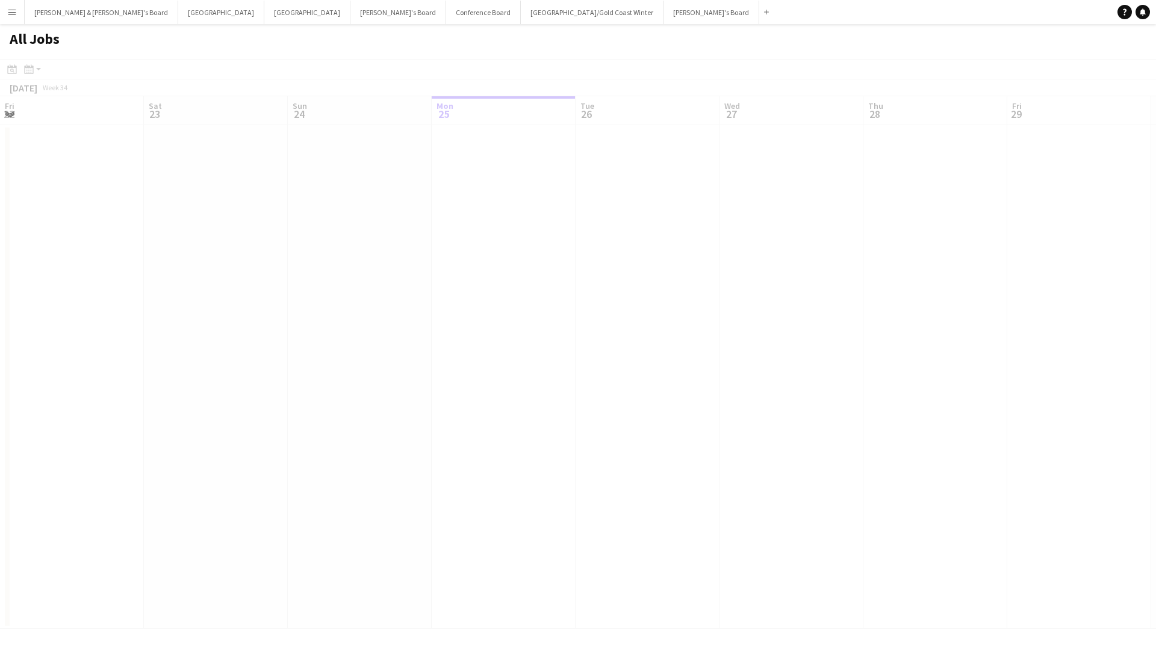
scroll to position [0, 288]
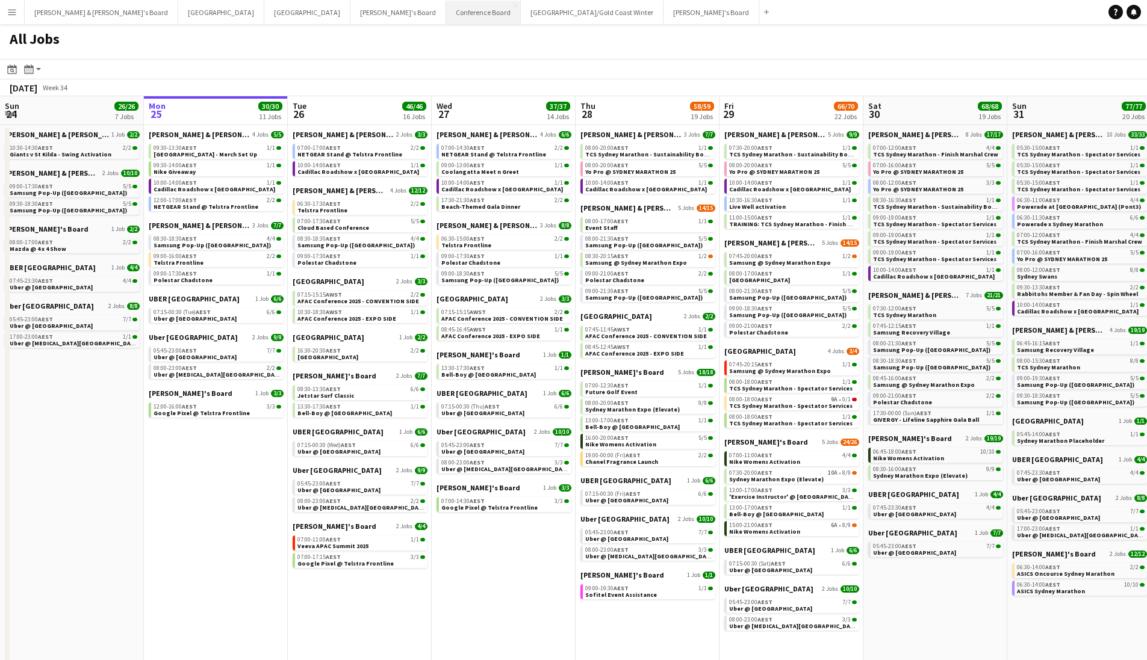
click at [446, 14] on button "Conference Board Close" at bounding box center [483, 12] width 75 height 23
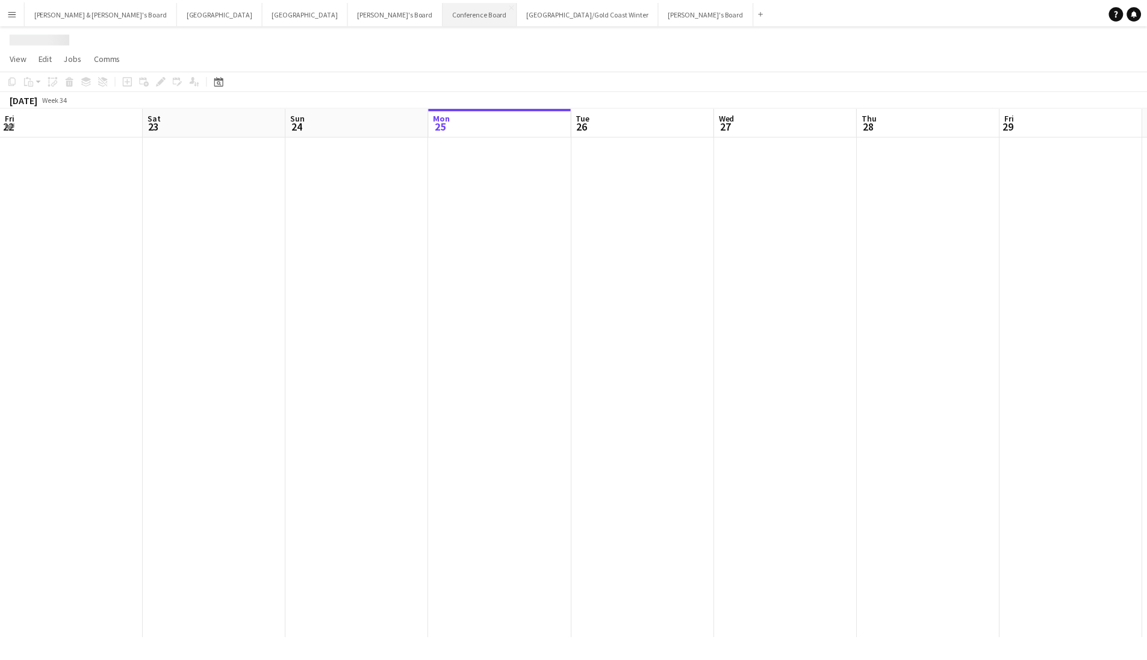
scroll to position [0, 288]
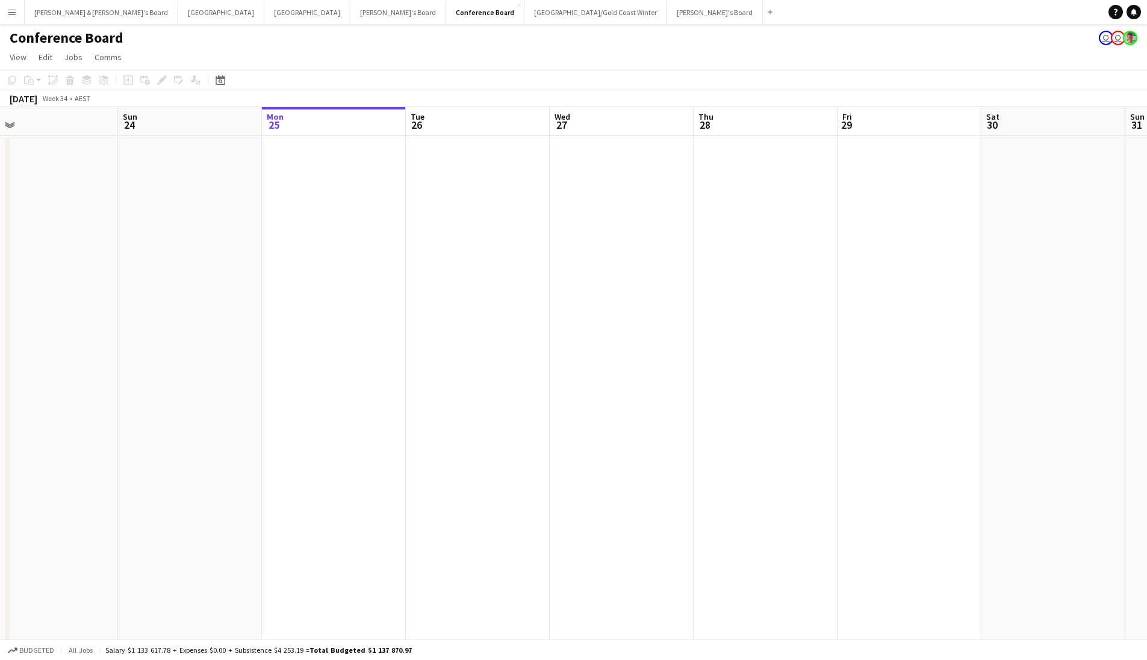
drag, startPoint x: 537, startPoint y: 206, endPoint x: 511, endPoint y: 272, distance: 70.8
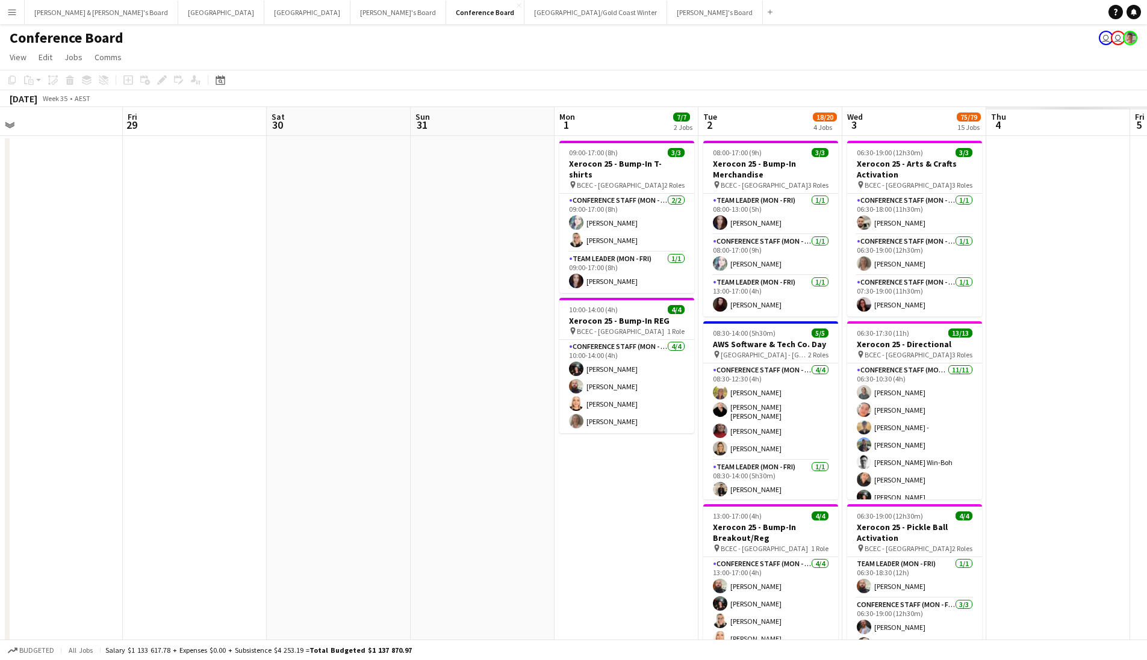
scroll to position [0, 427]
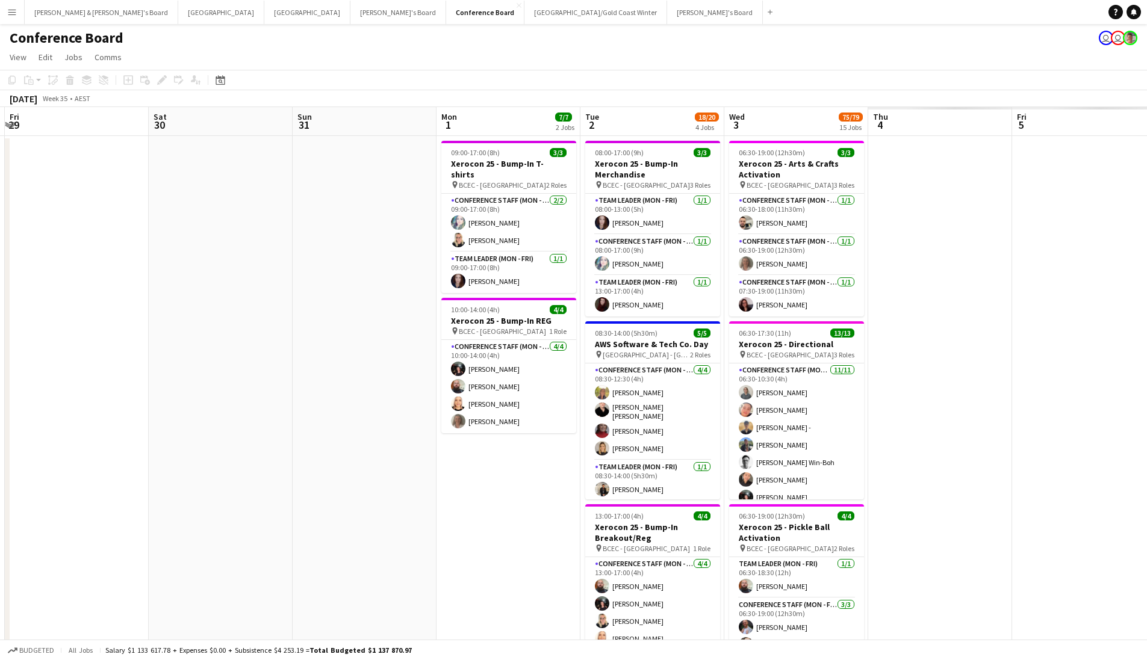
drag, startPoint x: 1074, startPoint y: 269, endPoint x: 394, endPoint y: 343, distance: 683.8
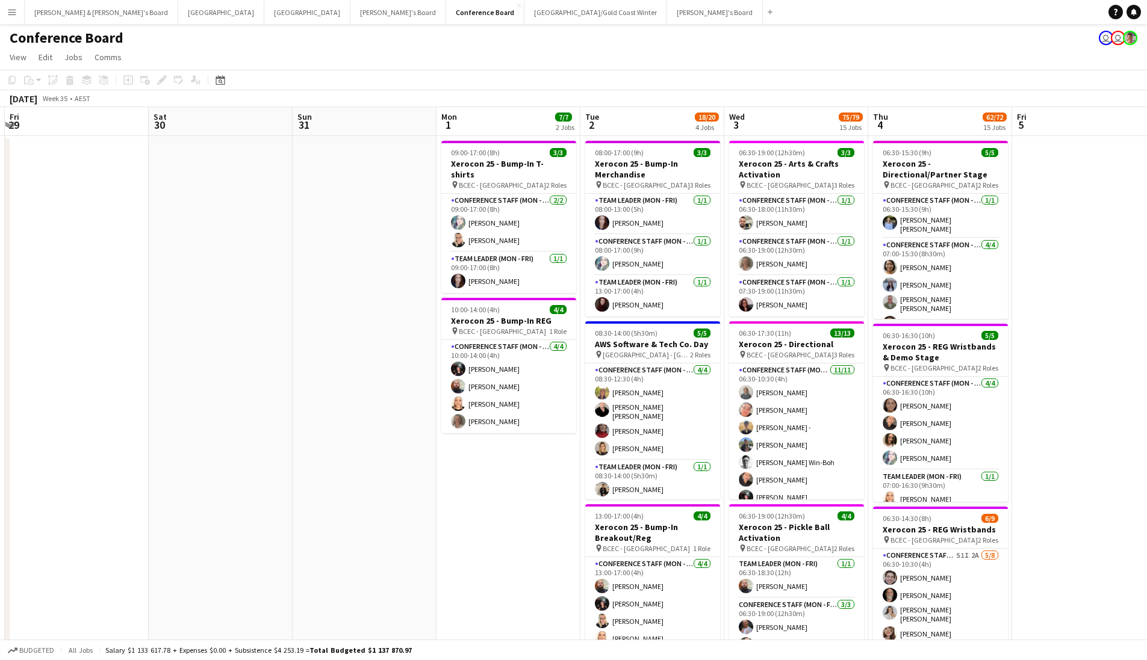
click at [583, 54] on app-page-menu "View Day view expanded Day view collapsed Month view Date picker Jump to [DATE]…" at bounding box center [573, 58] width 1147 height 23
drag, startPoint x: 763, startPoint y: 89, endPoint x: 713, endPoint y: 90, distance: 50.6
click at [713, 90] on app-toolbar "Copy Paste Paste Command V Paste with crew Command Shift V Paste linked Job [GE…" at bounding box center [573, 80] width 1147 height 20
drag, startPoint x: 724, startPoint y: 69, endPoint x: 621, endPoint y: 120, distance: 115.0
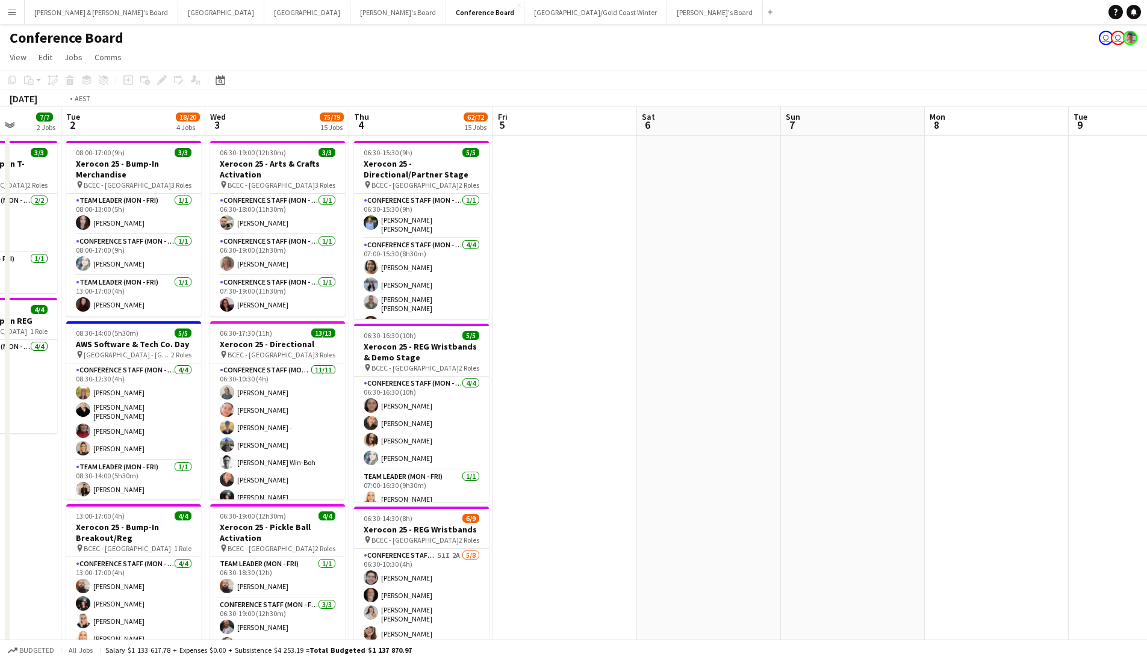
scroll to position [34, 0]
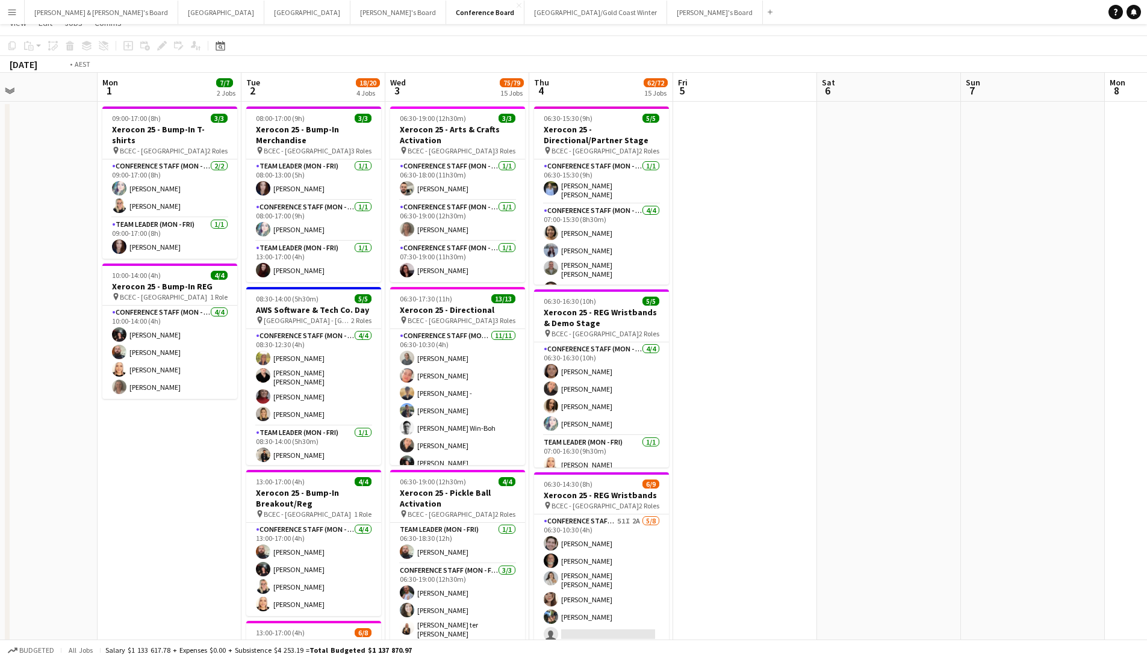
drag, startPoint x: 513, startPoint y: 547, endPoint x: 0, endPoint y: 660, distance: 525.2
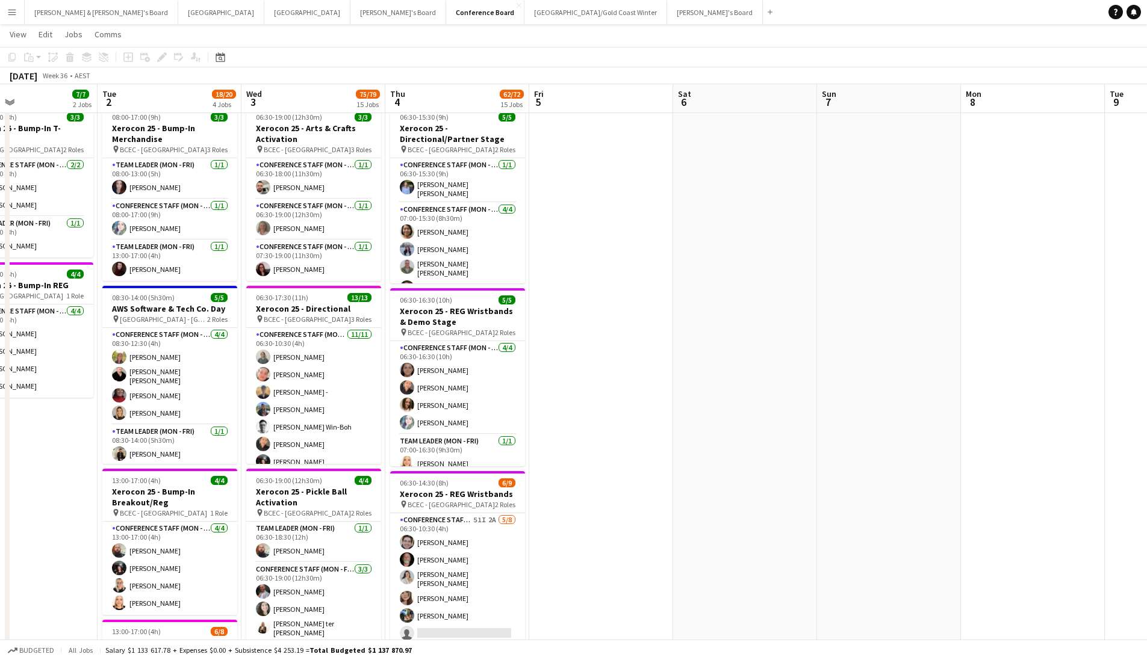
scroll to position [0, 334]
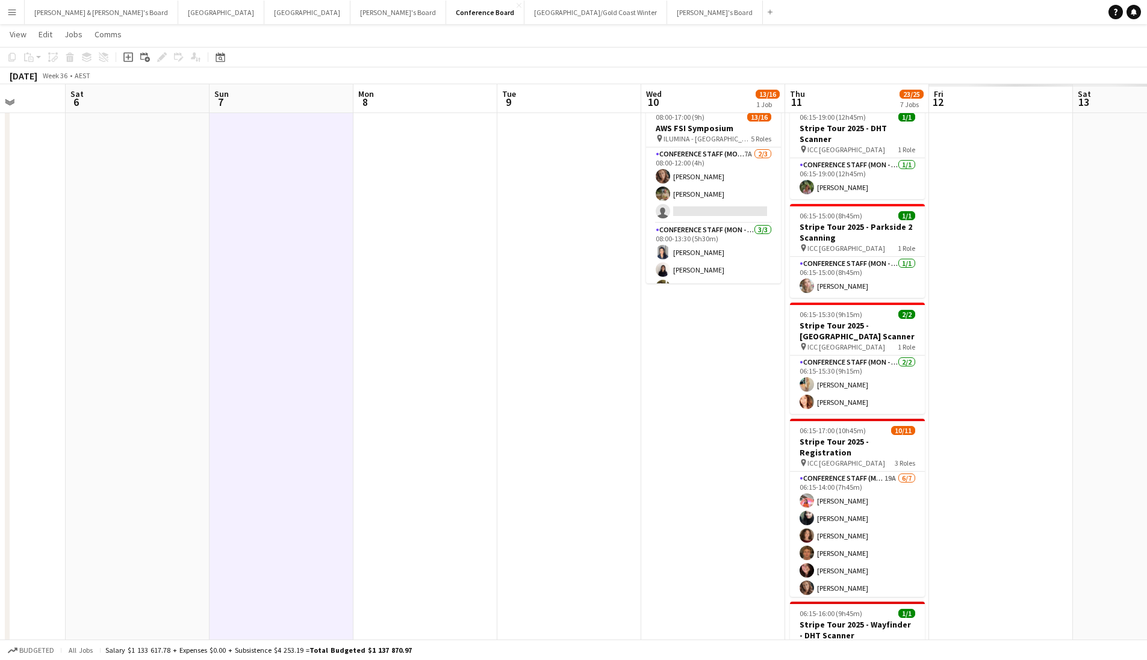
scroll to position [0, 382]
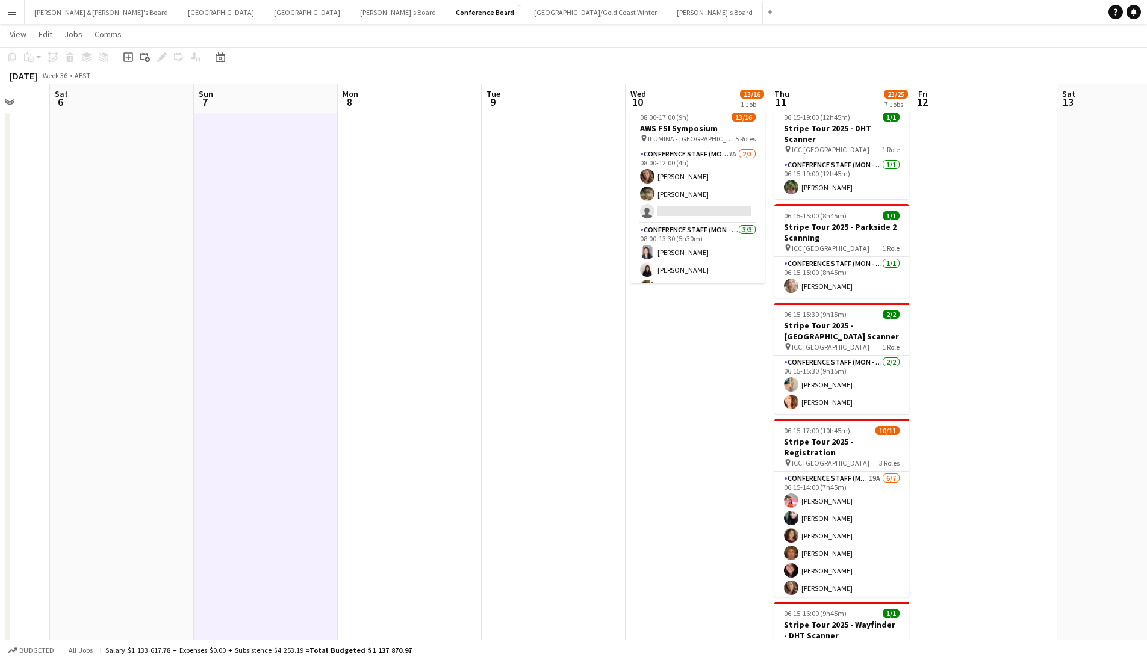
drag, startPoint x: 867, startPoint y: 408, endPoint x: 244, endPoint y: 434, distance: 623.7
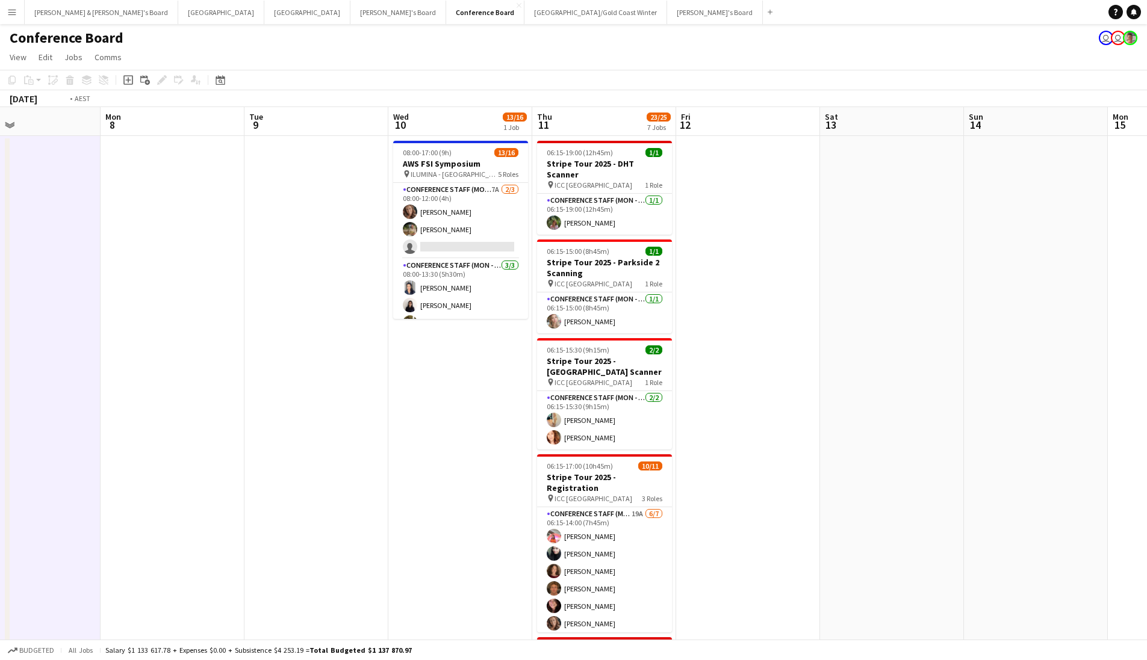
drag, startPoint x: 522, startPoint y: 424, endPoint x: 140, endPoint y: 468, distance: 384.3
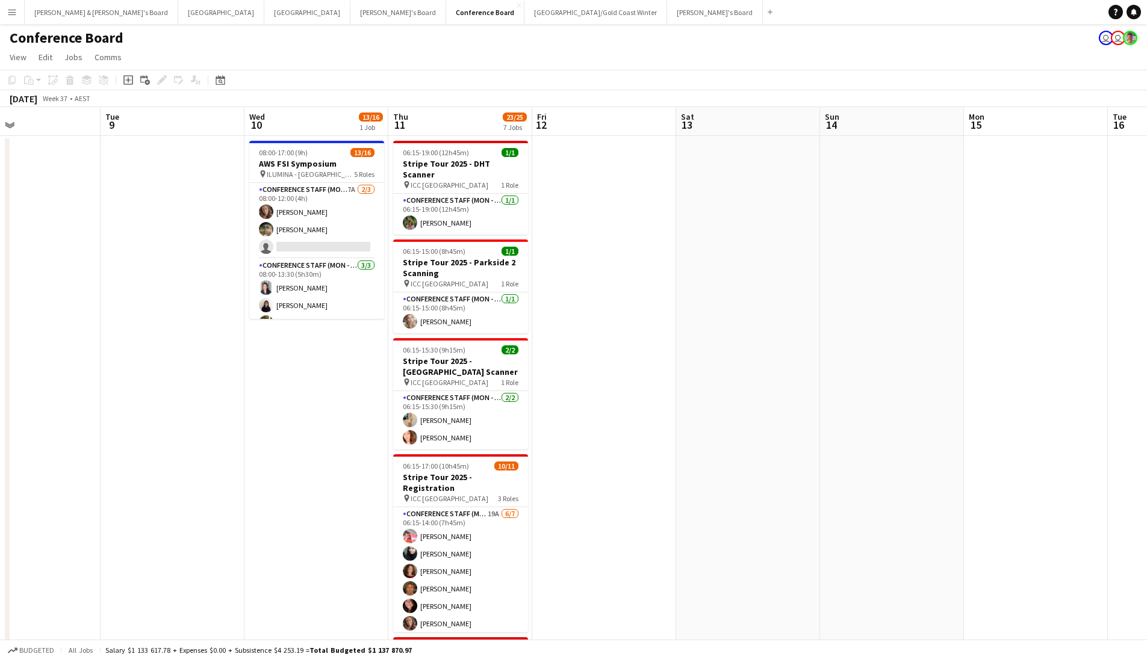
scroll to position [0, 476]
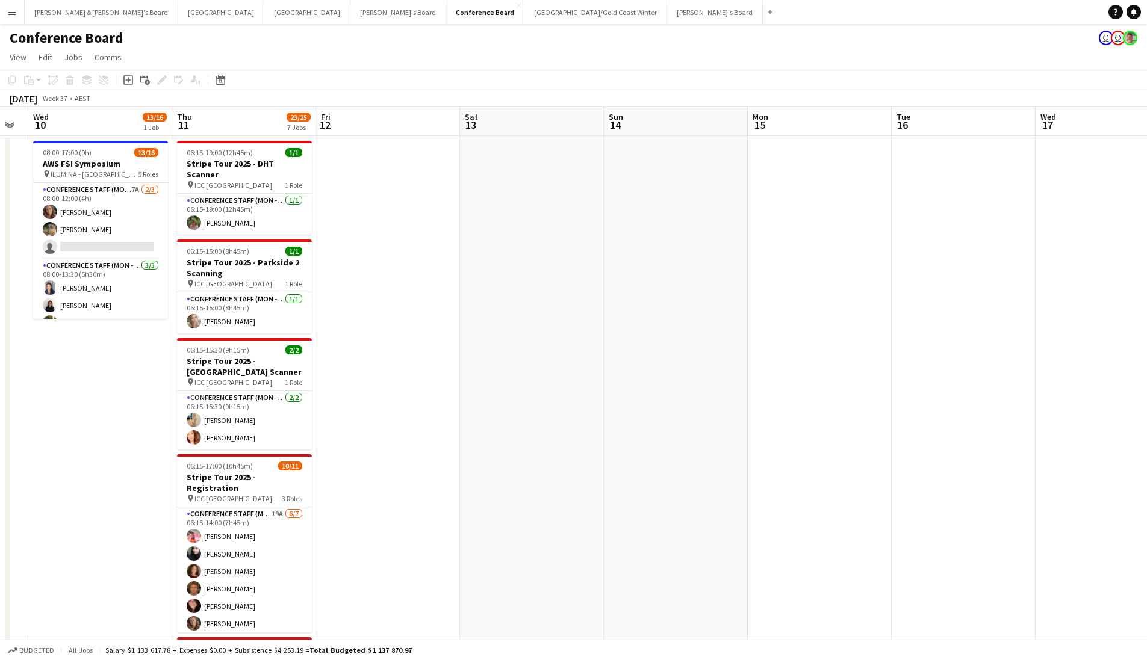
drag, startPoint x: 736, startPoint y: 450, endPoint x: 356, endPoint y: 465, distance: 380.2
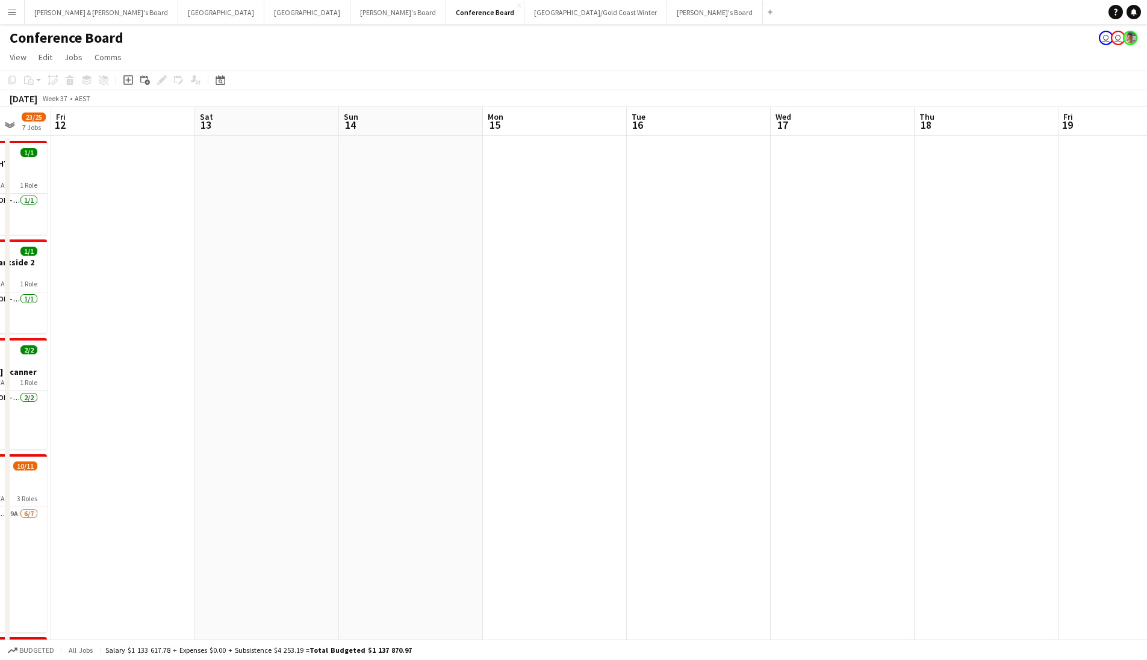
scroll to position [0, 412]
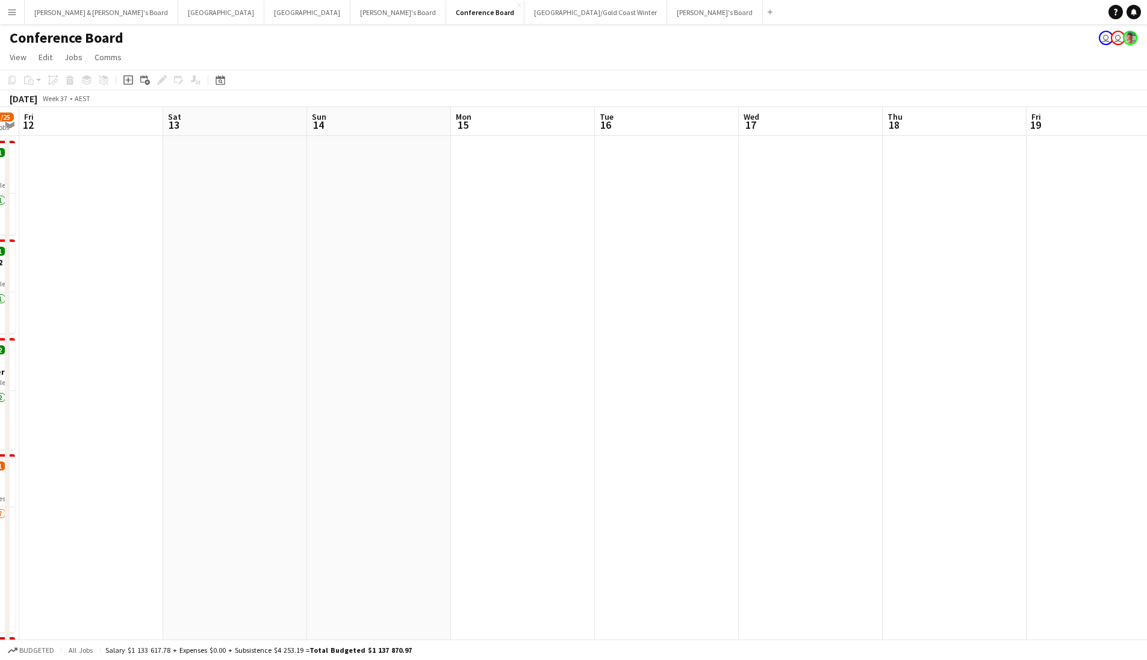
drag, startPoint x: 625, startPoint y: 355, endPoint x: 379, endPoint y: 385, distance: 248.1
